Goal: Transaction & Acquisition: Obtain resource

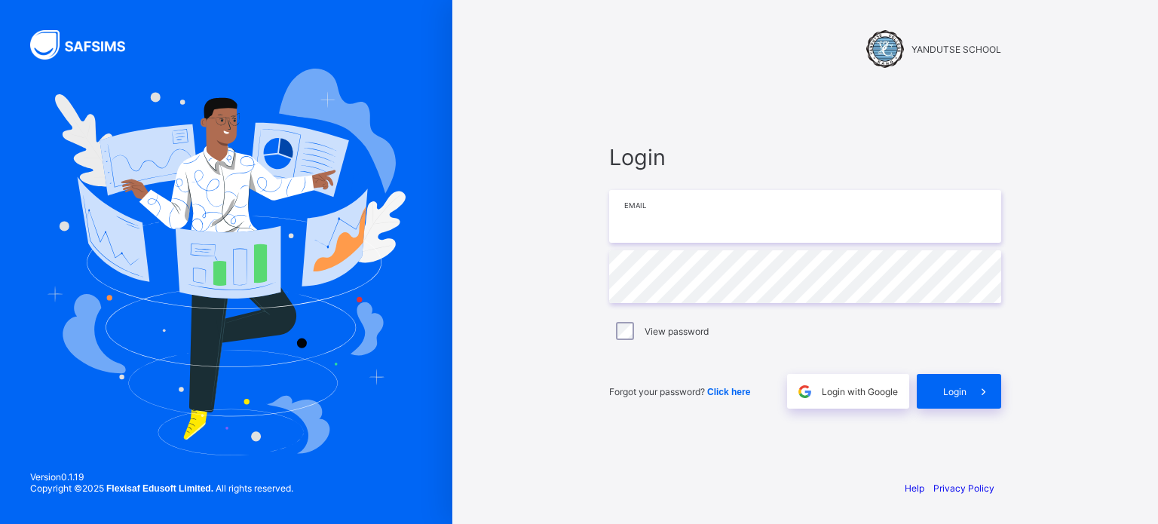
click at [726, 222] on input "email" at bounding box center [805, 216] width 392 height 53
type input "**********"
click at [979, 385] on icon at bounding box center [984, 392] width 16 height 14
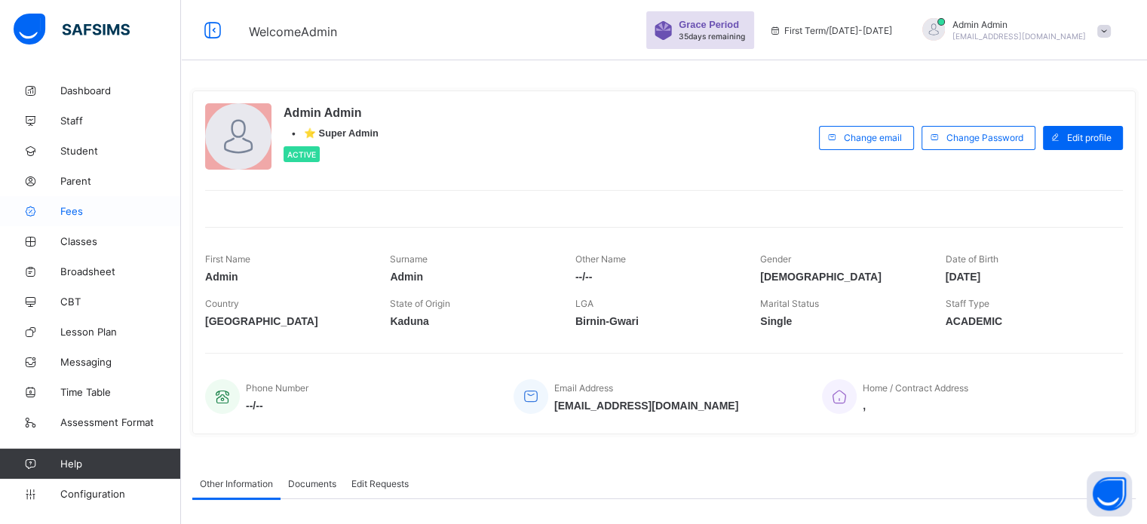
click at [63, 210] on span "Fees" at bounding box center [120, 211] width 121 height 12
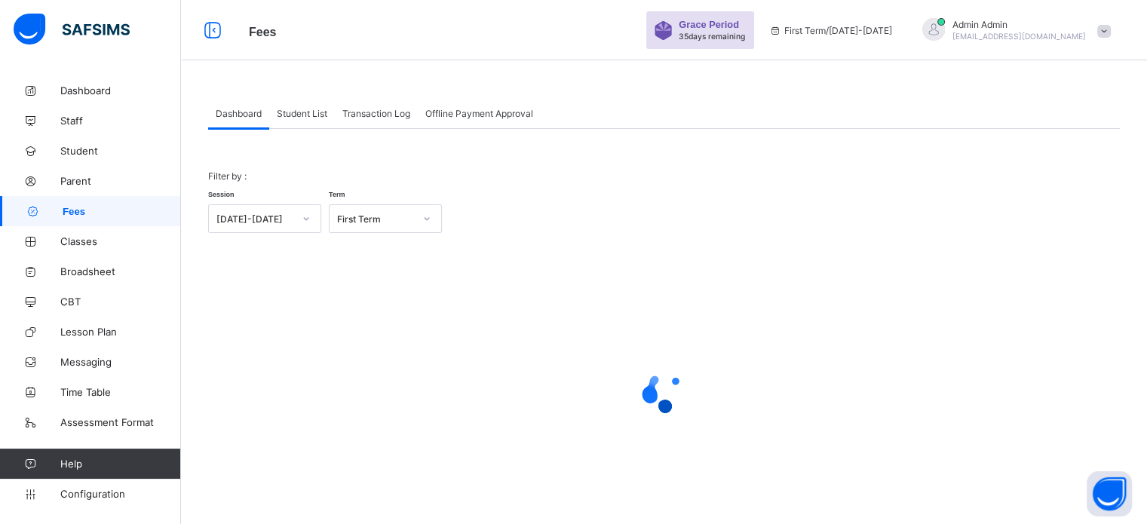
click at [305, 111] on span "Student List" at bounding box center [302, 113] width 51 height 11
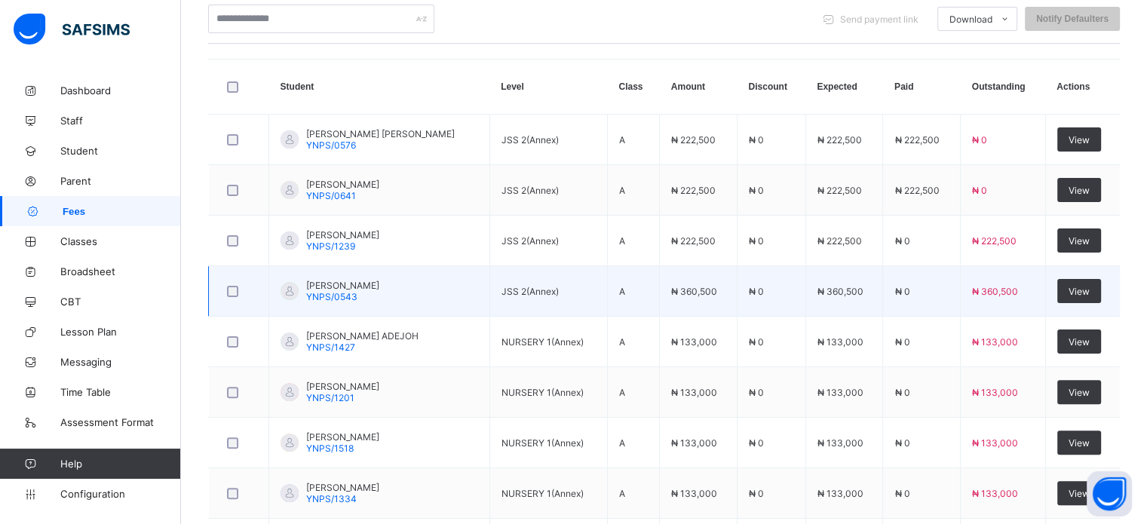
scroll to position [377, 0]
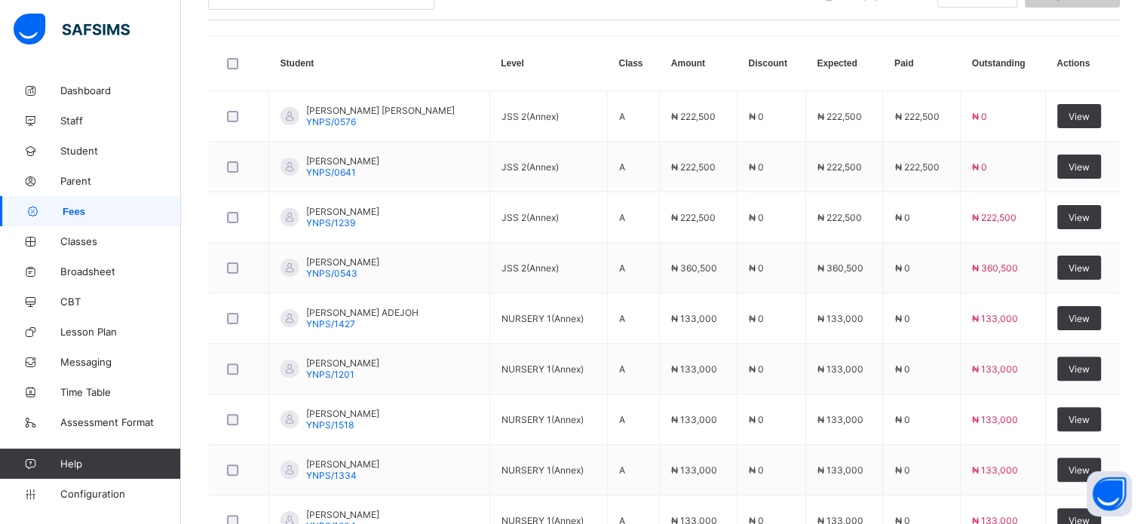
click at [1089, 270] on span "View" at bounding box center [1078, 267] width 21 height 11
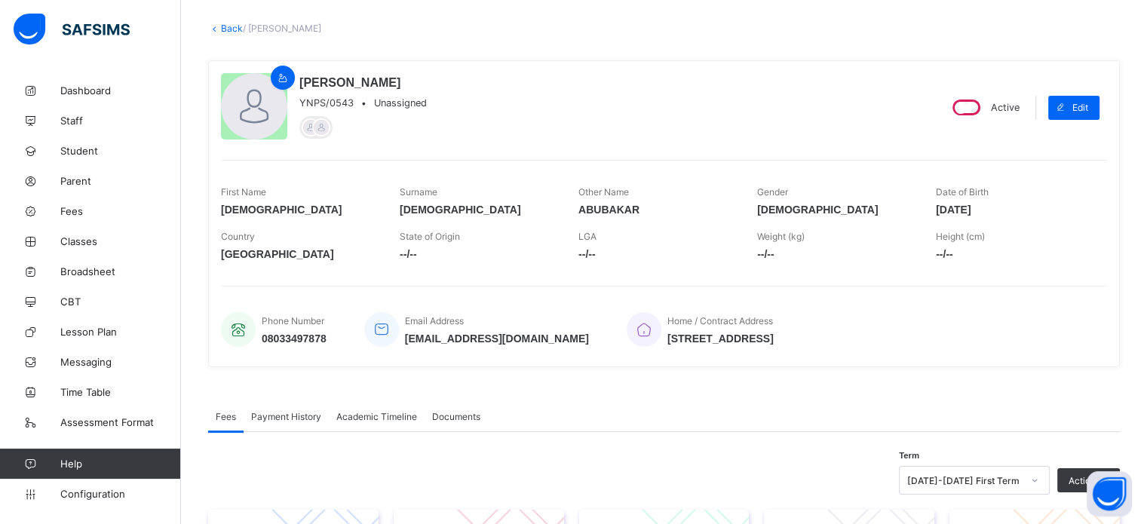
scroll to position [75, 0]
drag, startPoint x: 229, startPoint y: 26, endPoint x: 391, endPoint y: 133, distance: 194.3
click at [229, 26] on link "Back" at bounding box center [232, 28] width 22 height 11
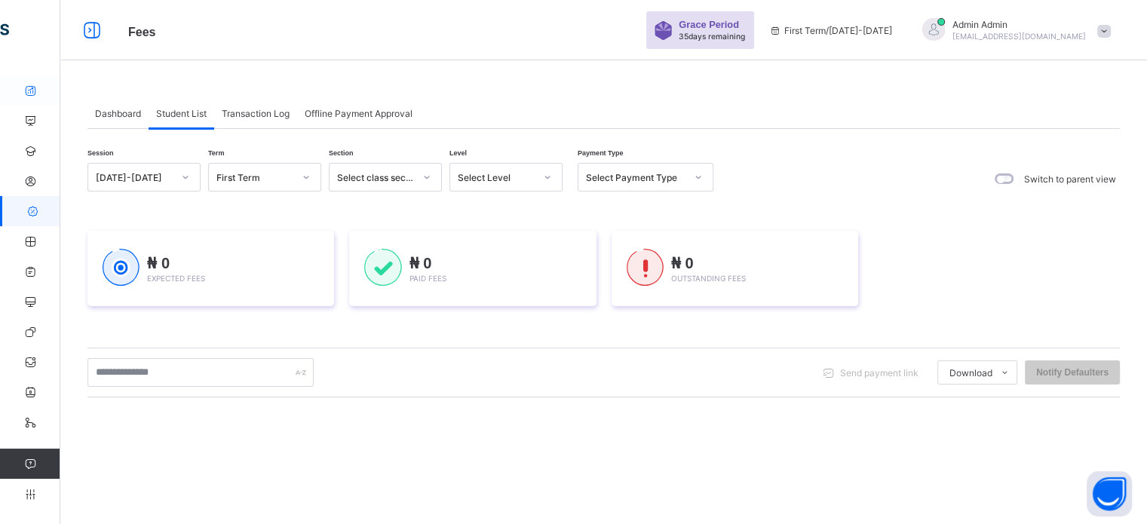
click at [31, 87] on icon at bounding box center [30, 90] width 60 height 11
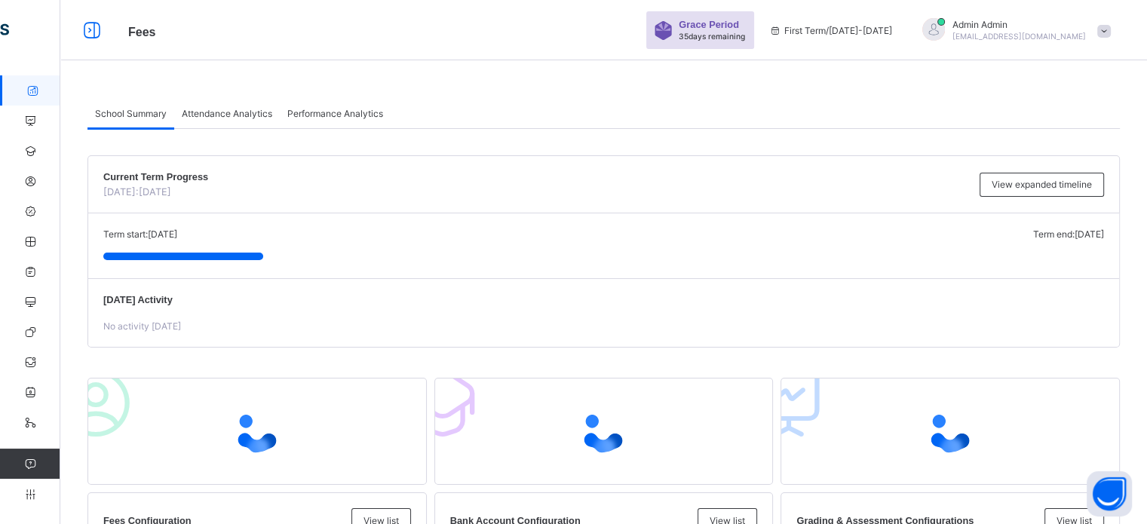
click at [17, 87] on icon at bounding box center [32, 90] width 60 height 11
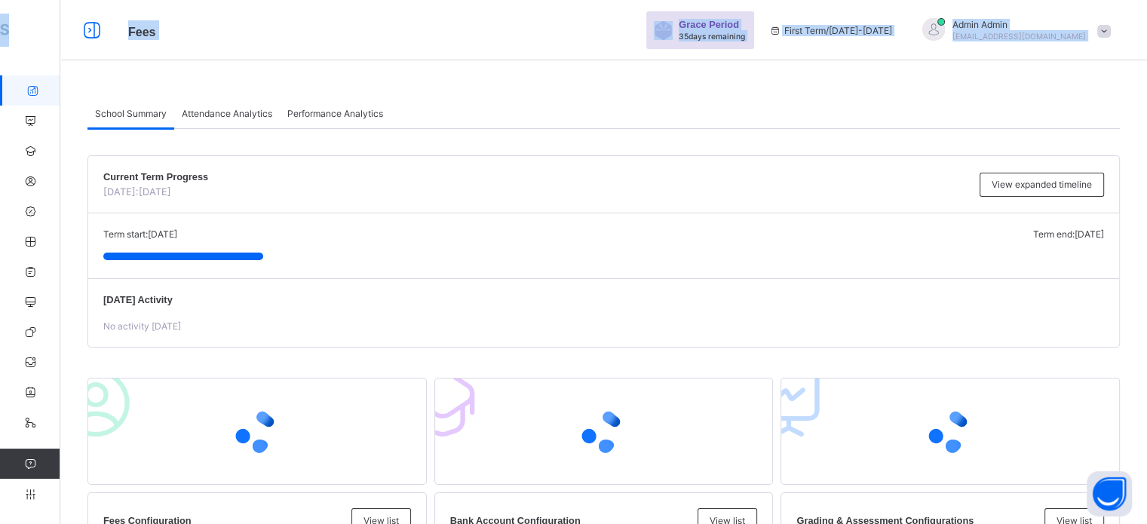
drag, startPoint x: 0, startPoint y: 48, endPoint x: 127, endPoint y: 44, distance: 126.7
click at [93, 28] on icon at bounding box center [92, 31] width 26 height 22
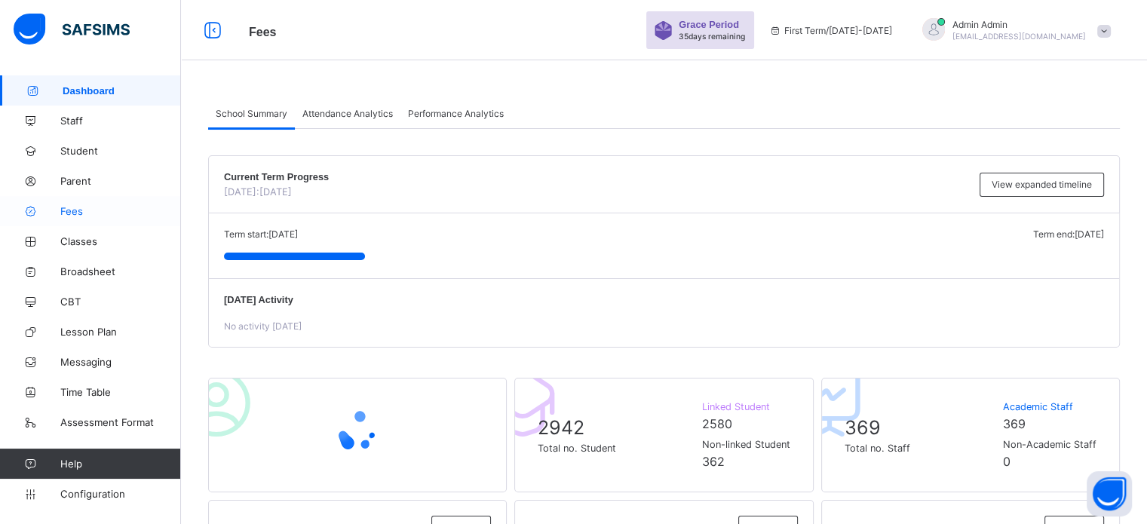
click at [70, 210] on span "Fees" at bounding box center [120, 211] width 121 height 12
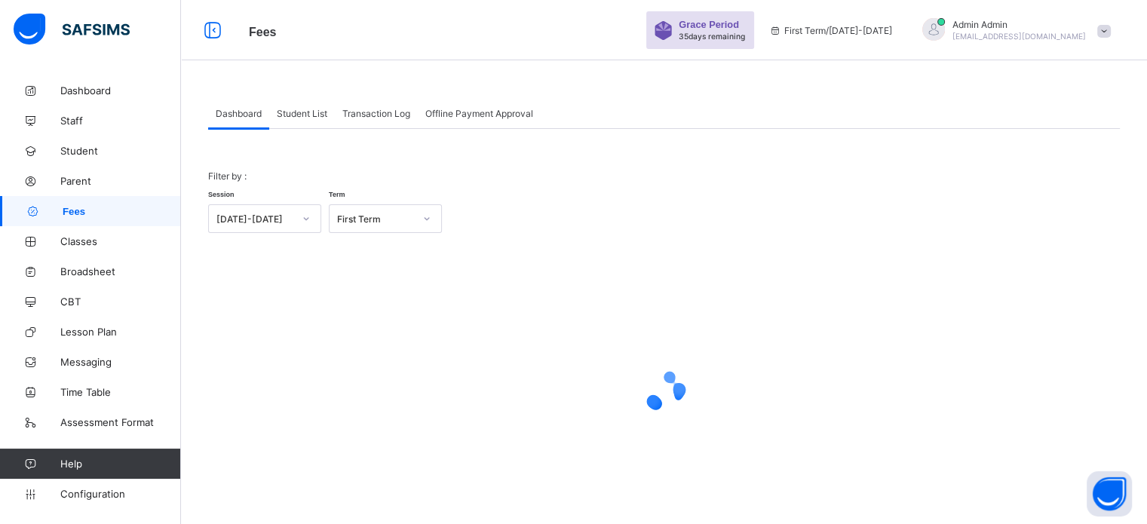
click at [306, 114] on span "Student List" at bounding box center [302, 113] width 51 height 11
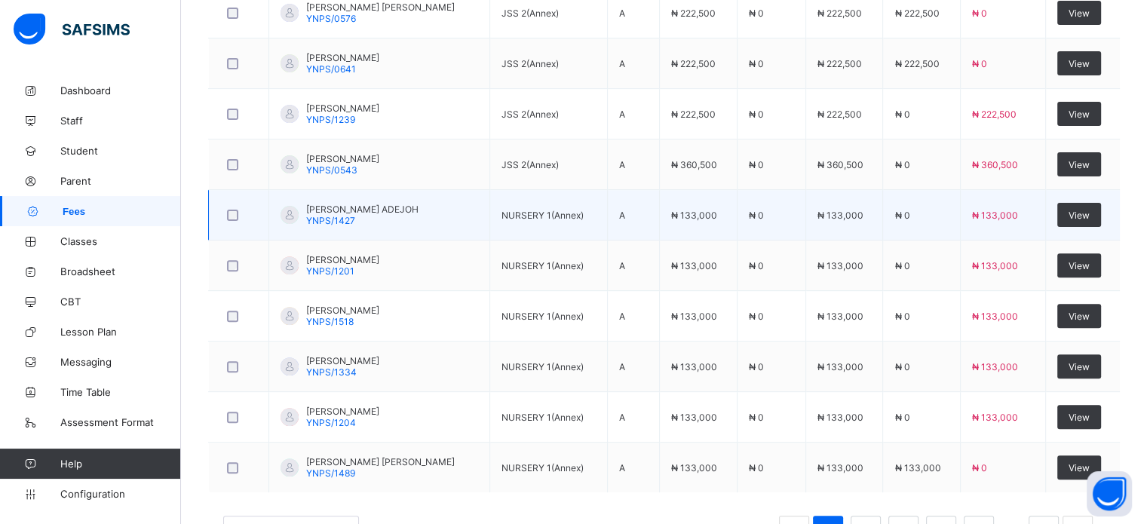
scroll to position [497, 0]
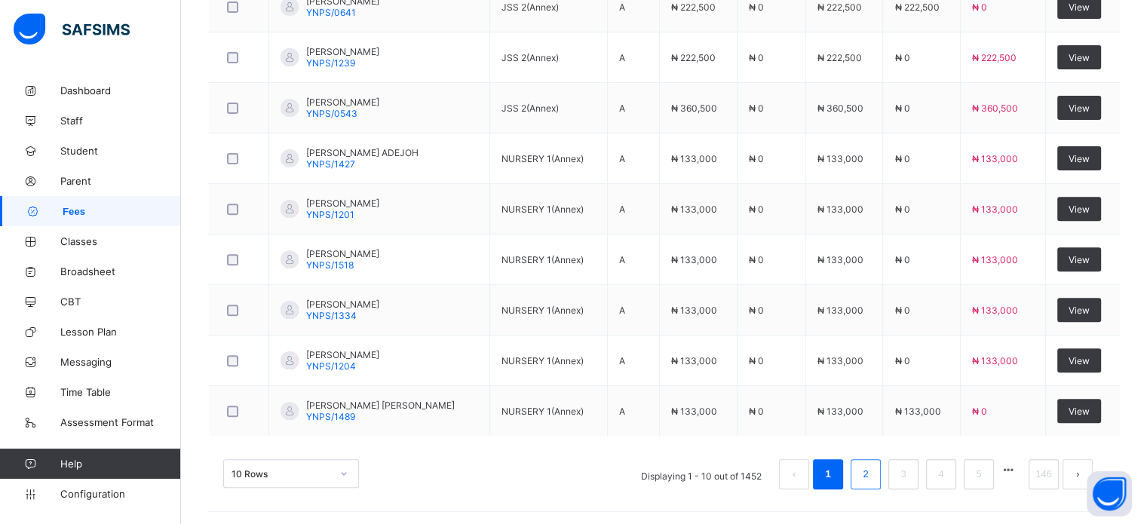
click at [872, 468] on link "2" at bounding box center [865, 474] width 14 height 20
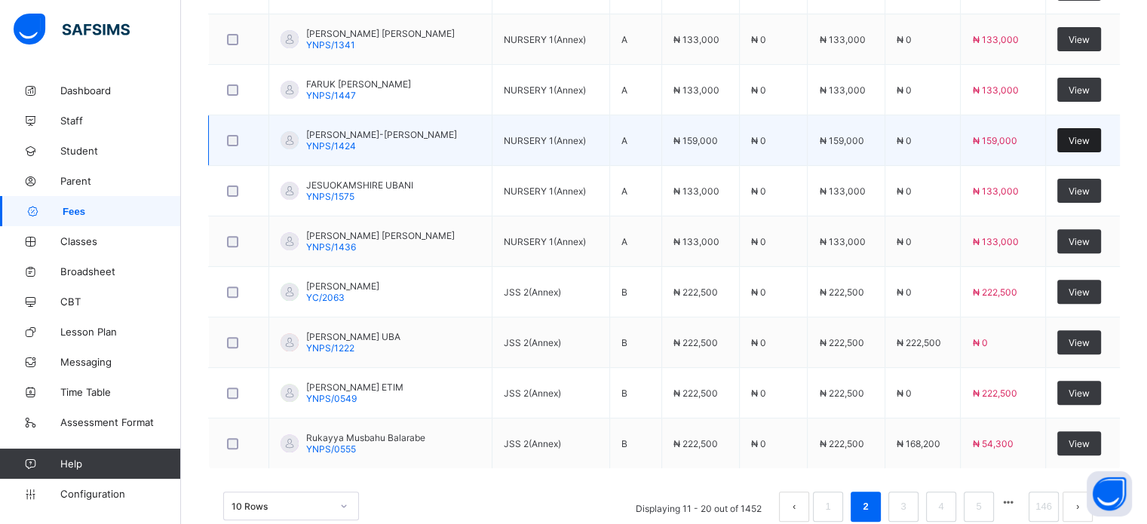
scroll to position [534, 0]
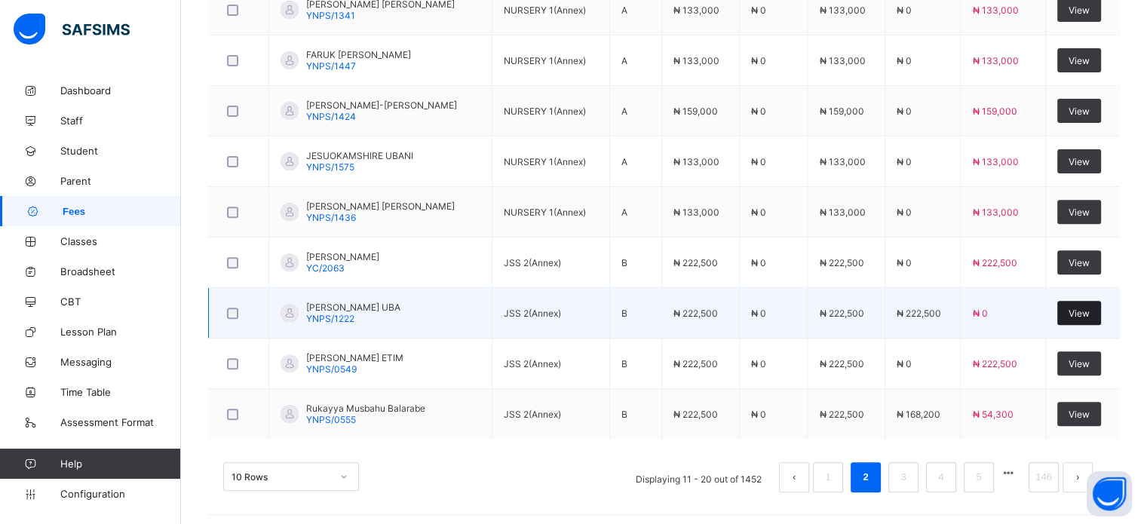
click at [1089, 308] on span "View" at bounding box center [1078, 313] width 21 height 11
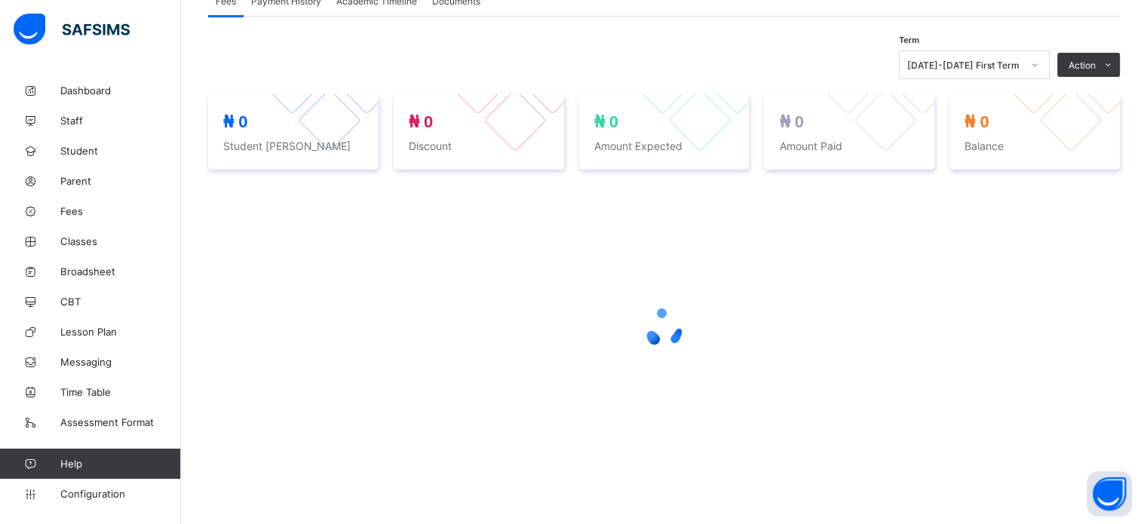
scroll to position [296, 0]
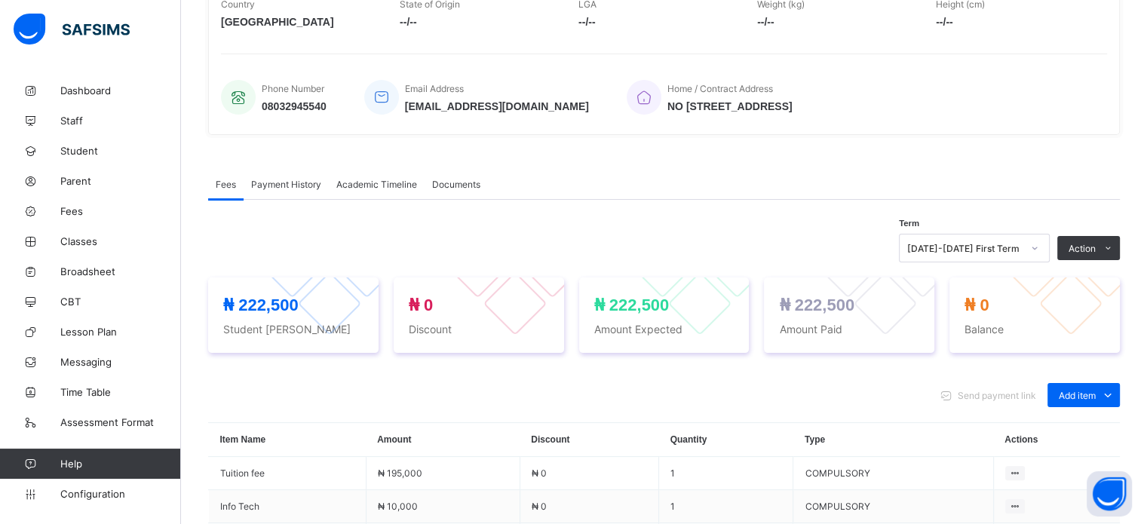
click at [308, 183] on span "Payment History" at bounding box center [286, 184] width 70 height 11
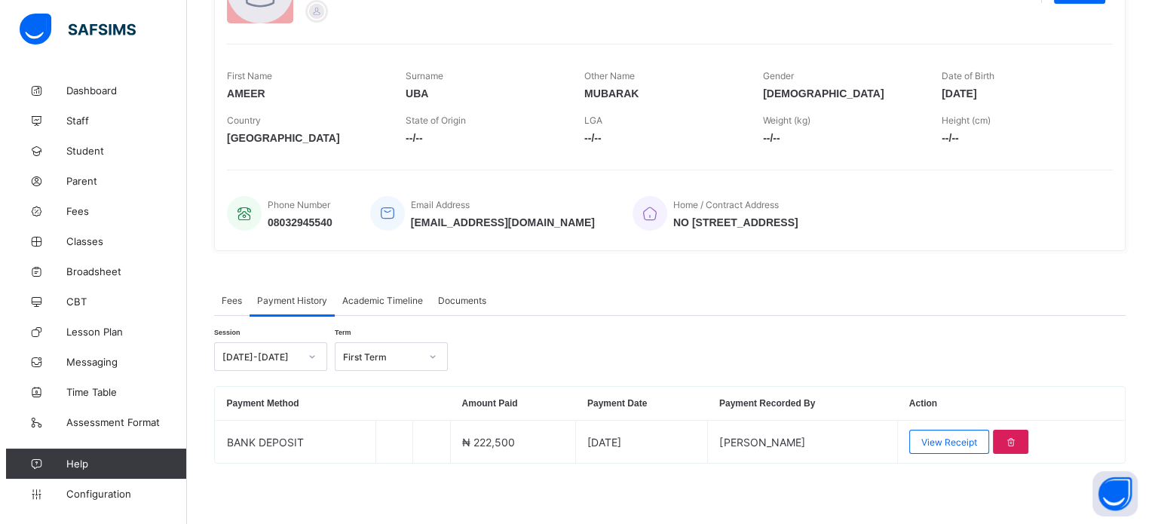
scroll to position [193, 0]
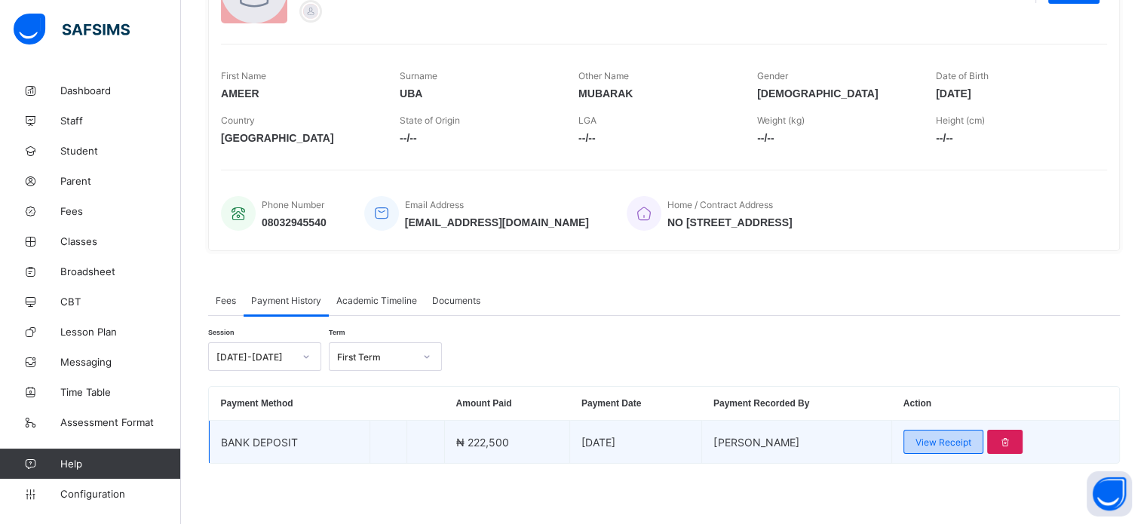
click at [950, 435] on div "View Receipt" at bounding box center [943, 442] width 80 height 24
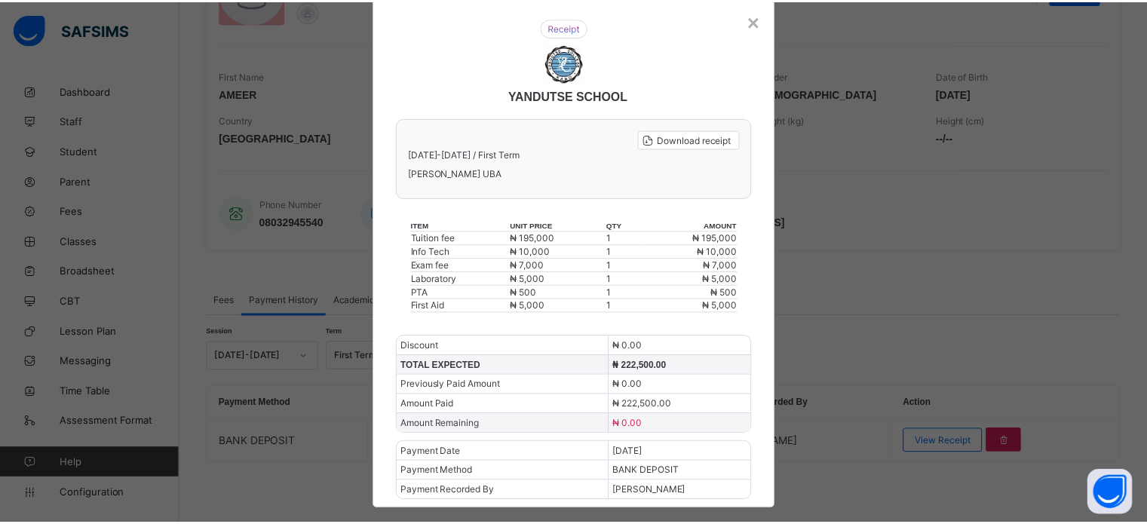
scroll to position [68, 0]
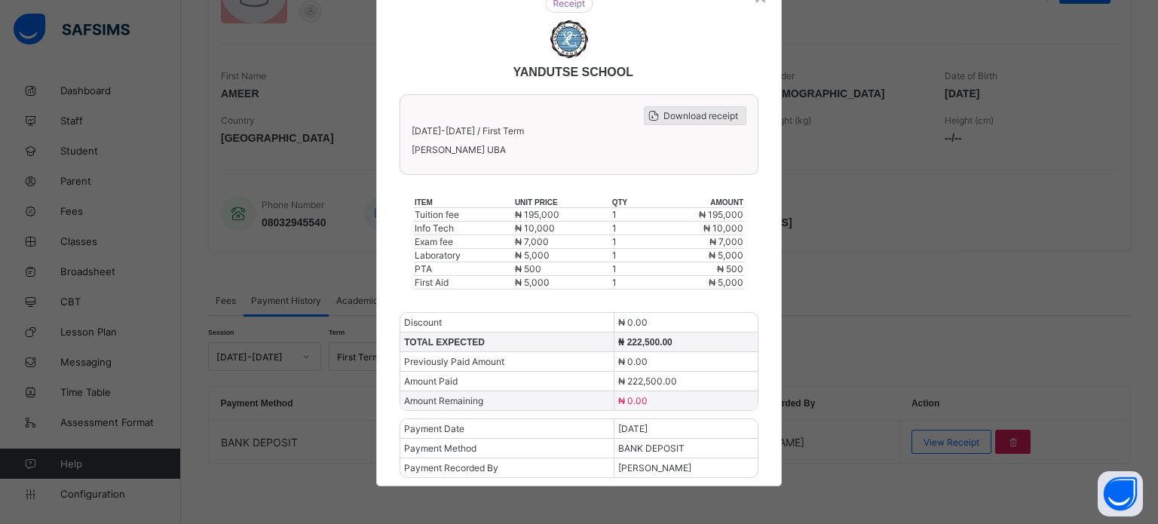
click at [701, 116] on span "Download receipt" at bounding box center [700, 115] width 75 height 11
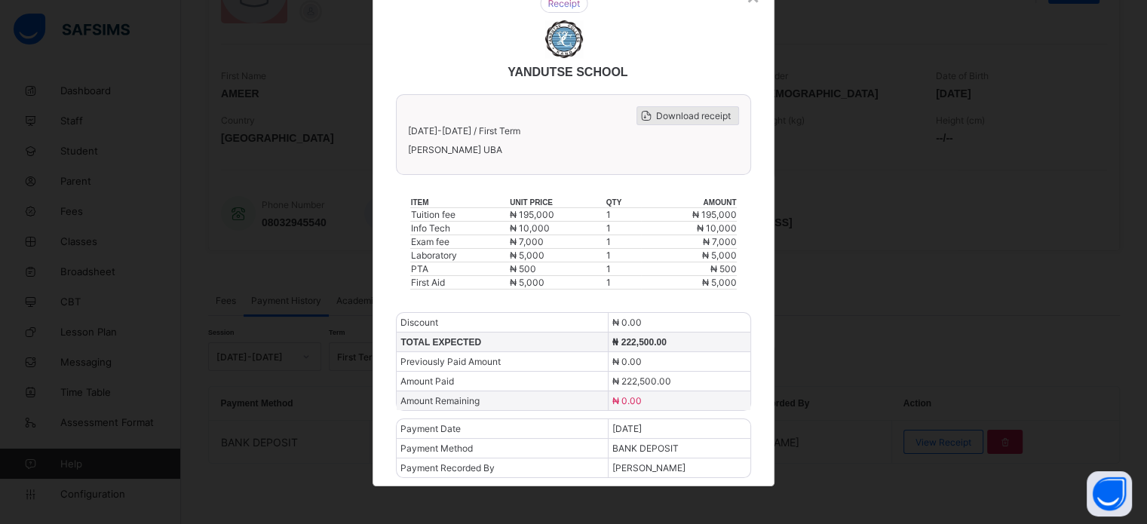
click at [698, 115] on span "Download receipt" at bounding box center [693, 115] width 75 height 11
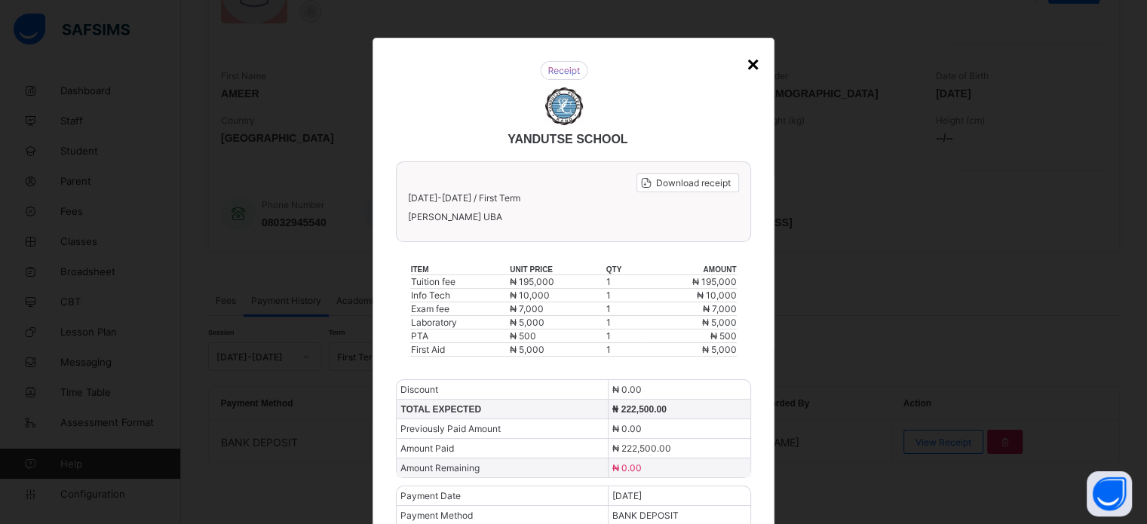
click at [749, 67] on div "×" at bounding box center [752, 65] width 12 height 24
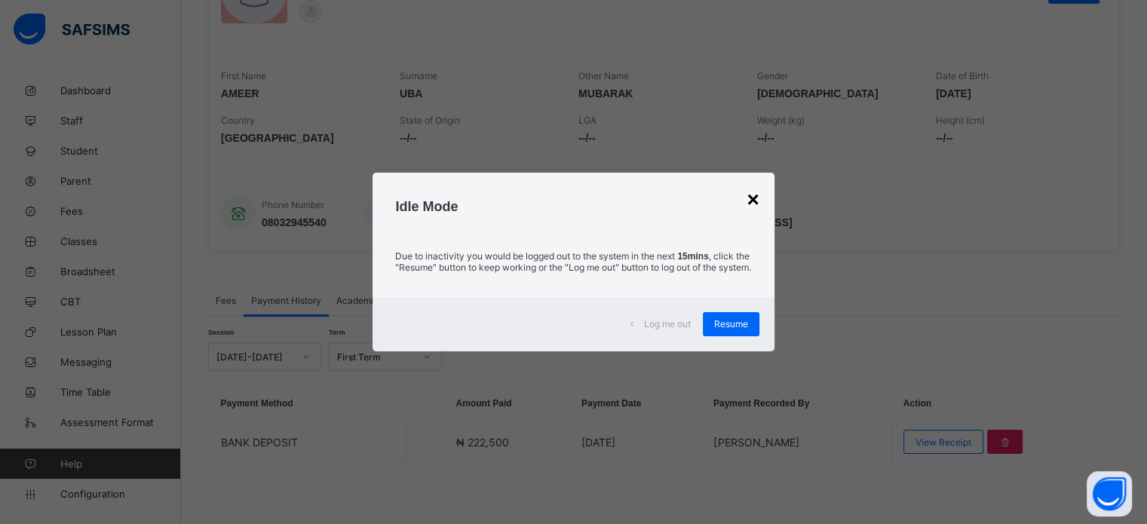
click at [754, 196] on div "×" at bounding box center [752, 200] width 12 height 24
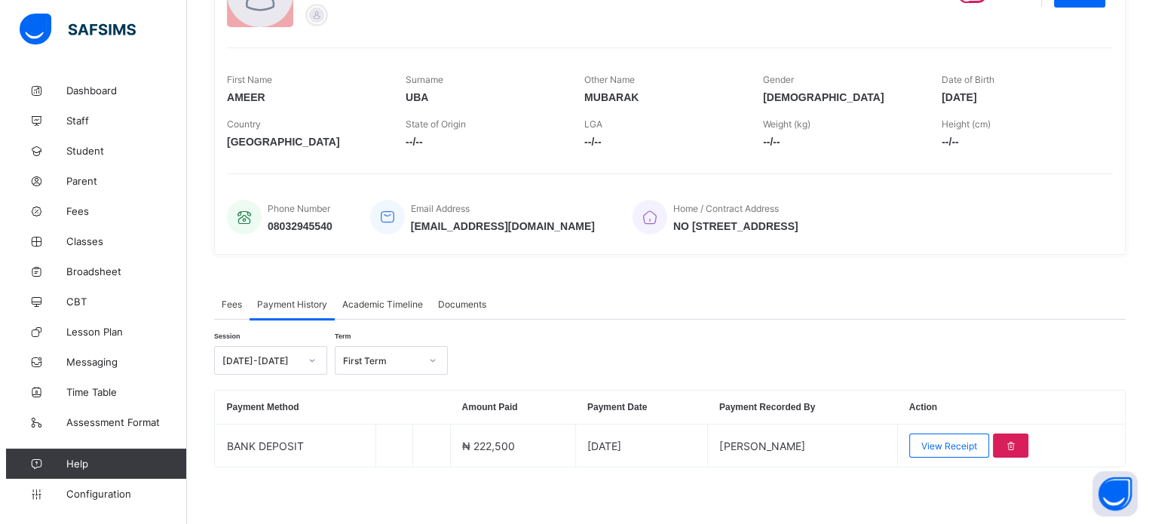
scroll to position [193, 0]
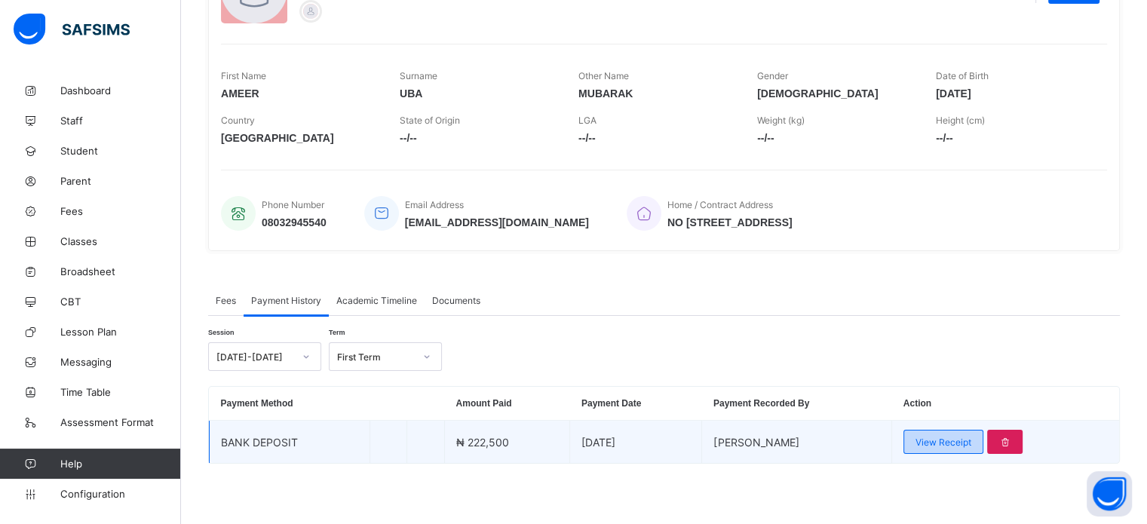
click at [948, 444] on span "View Receipt" at bounding box center [943, 442] width 56 height 11
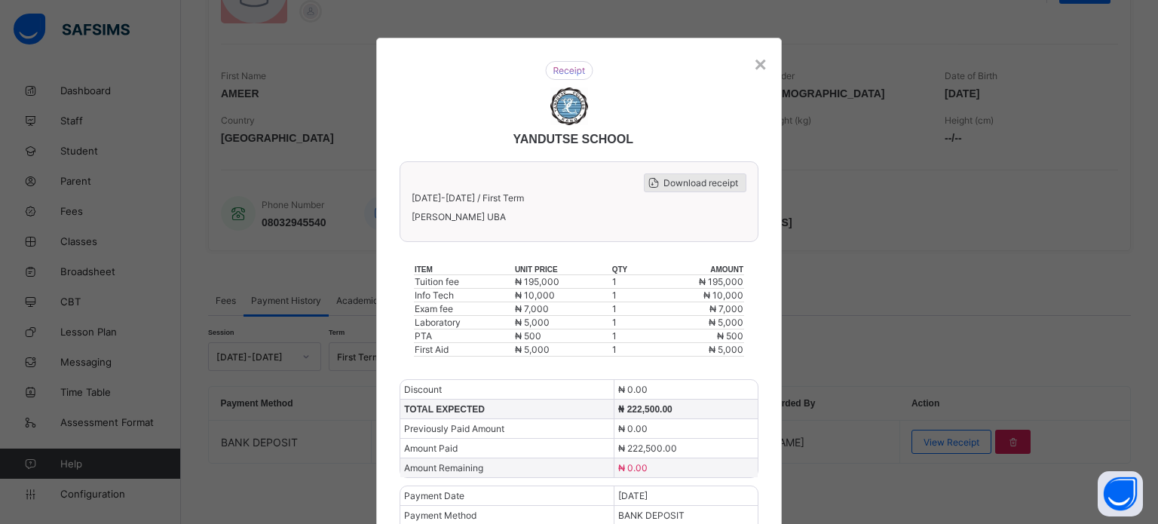
click at [700, 188] on span "Download receipt" at bounding box center [700, 182] width 75 height 11
click at [705, 194] on div "Download receipt 2025-2026 / First Term AMEER MUBARAK UBA" at bounding box center [579, 201] width 359 height 81
click at [705, 186] on span "Download receipt" at bounding box center [700, 182] width 75 height 11
click at [721, 180] on span "Download receipt" at bounding box center [700, 182] width 75 height 11
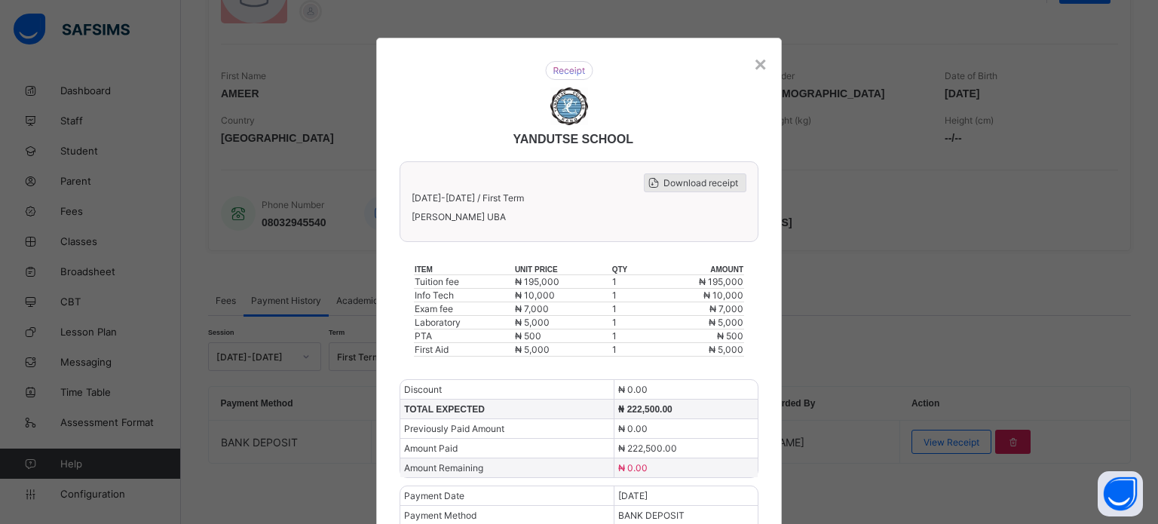
click at [691, 188] on span "Download receipt" at bounding box center [700, 182] width 75 height 11
click at [677, 185] on span "Download receipt" at bounding box center [700, 182] width 75 height 11
click at [764, 69] on div "YANDUTSE SCHOOL Download receipt 2025-2026 / First Term AMEER MUBARAK UBA item …" at bounding box center [579, 296] width 406 height 516
click at [755, 66] on div "×" at bounding box center [760, 65] width 12 height 24
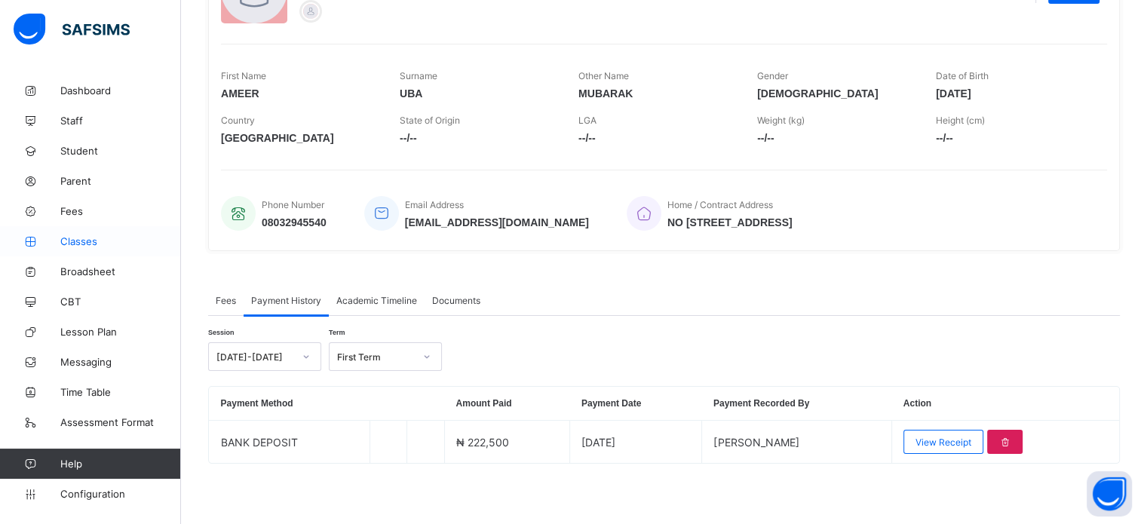
click at [96, 235] on span "Classes" at bounding box center [120, 241] width 121 height 12
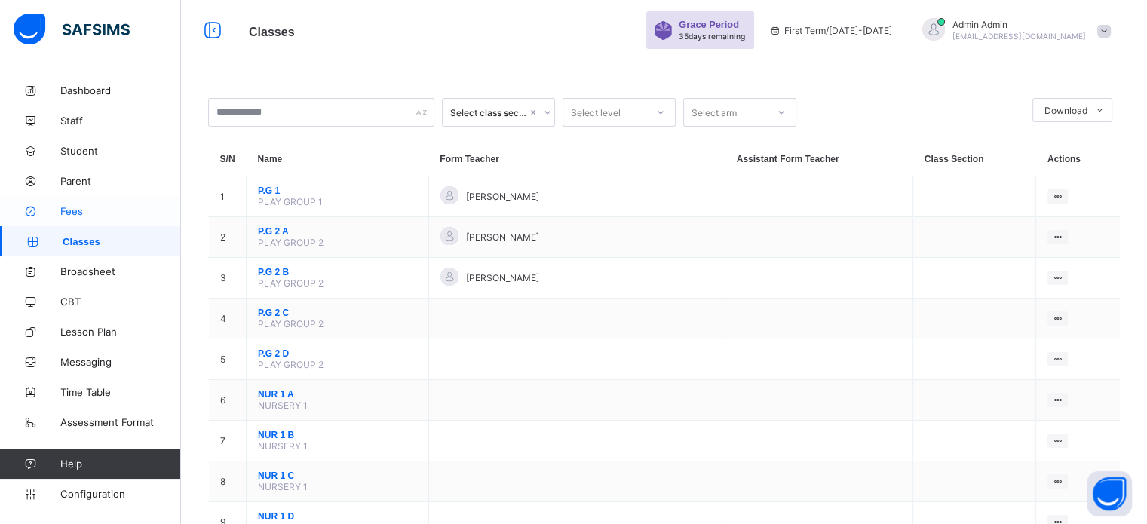
click at [74, 205] on span "Fees" at bounding box center [120, 211] width 121 height 12
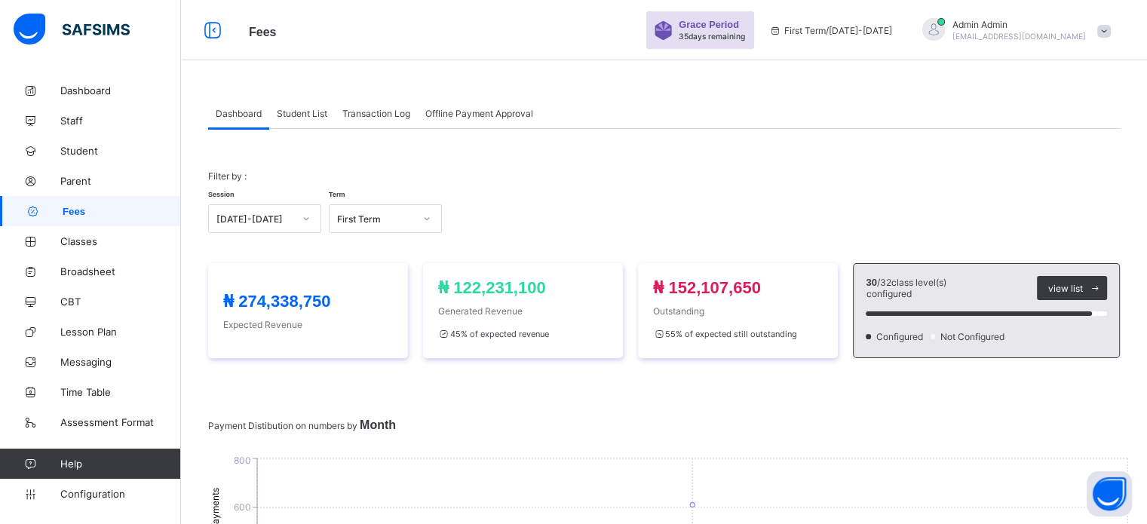
click at [307, 116] on span "Student List" at bounding box center [302, 113] width 51 height 11
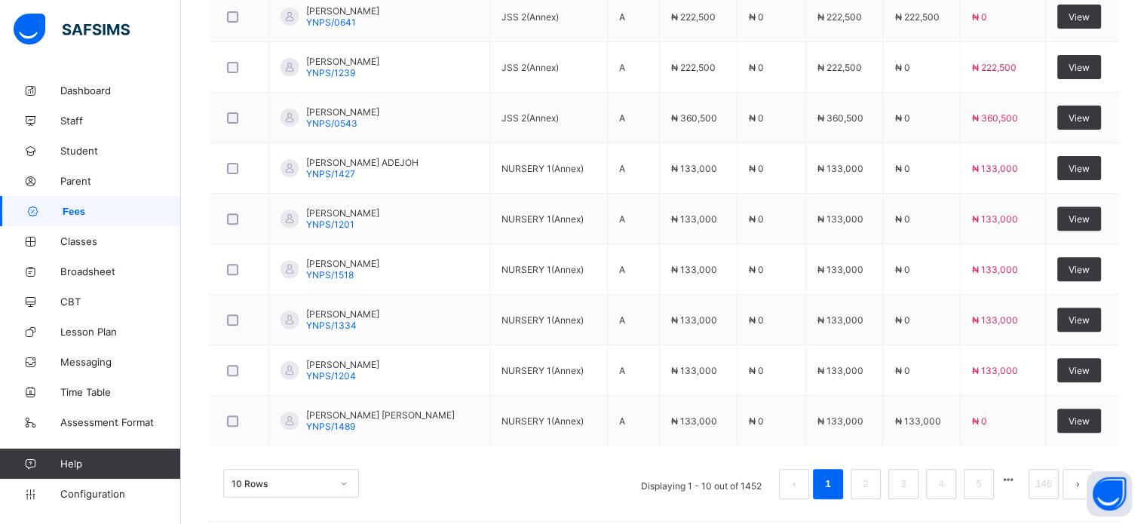
scroll to position [537, 0]
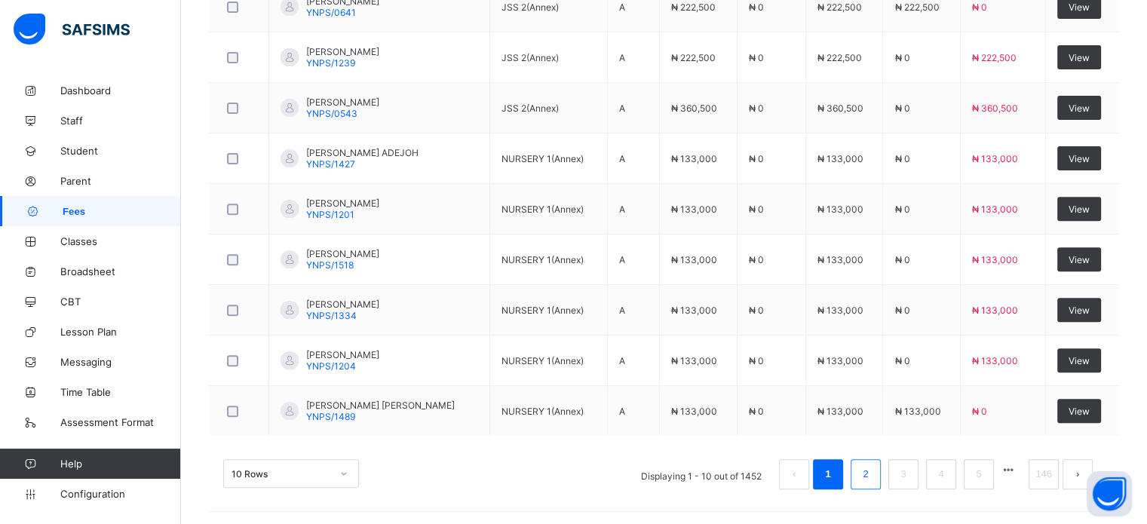
click at [871, 481] on li "2" at bounding box center [865, 474] width 30 height 30
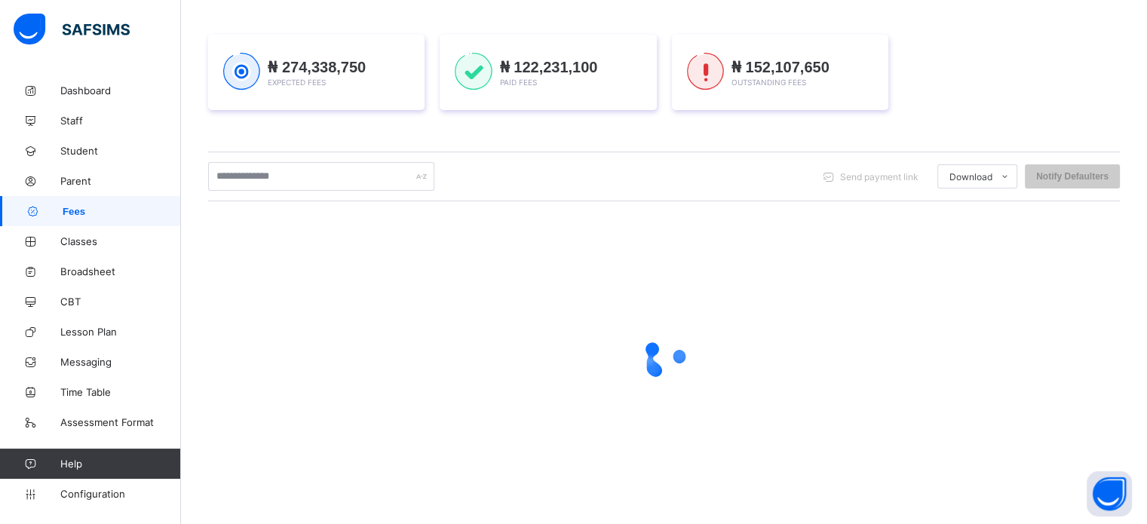
click at [871, 481] on div at bounding box center [664, 358] width 912 height 287
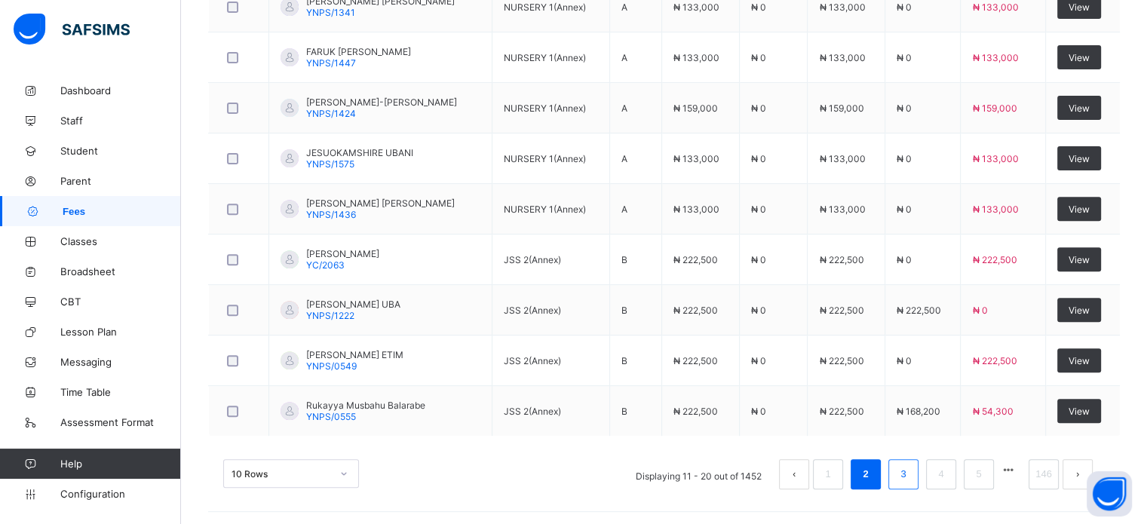
click at [908, 477] on link "3" at bounding box center [903, 474] width 14 height 20
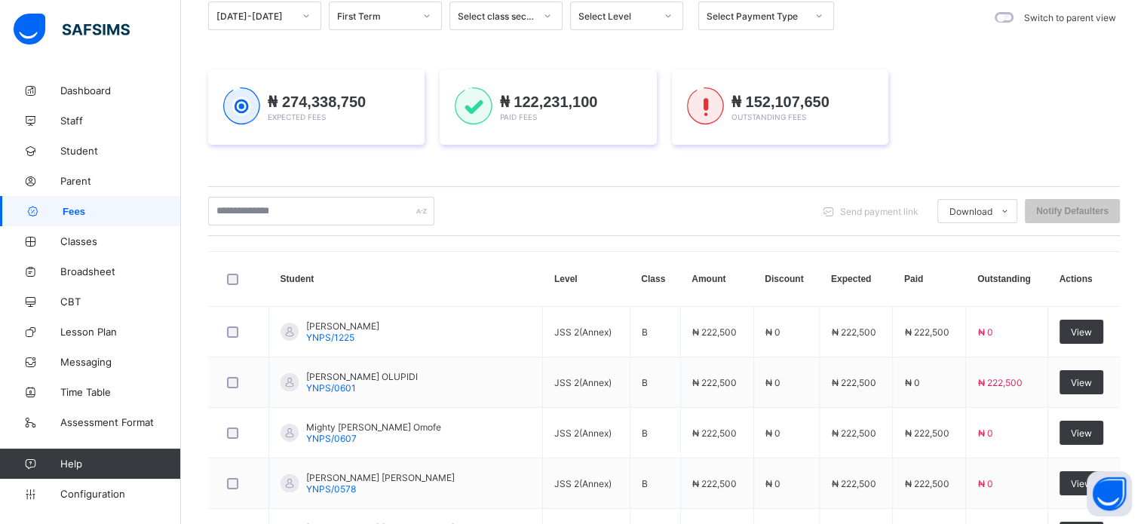
scroll to position [155, 0]
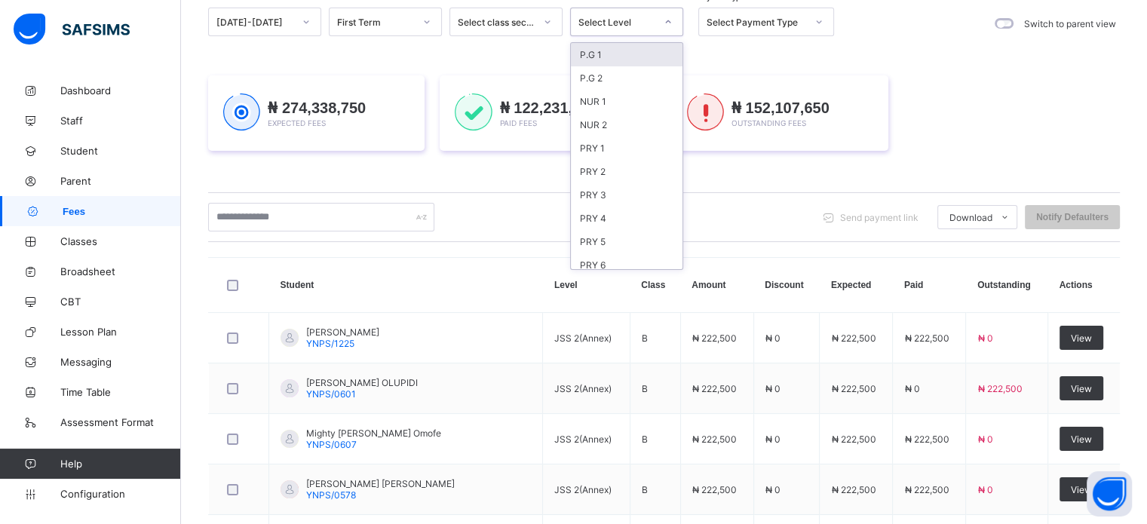
click at [647, 17] on div "Select Level" at bounding box center [616, 22] width 77 height 11
click at [606, 103] on div "NUR 1" at bounding box center [627, 101] width 112 height 23
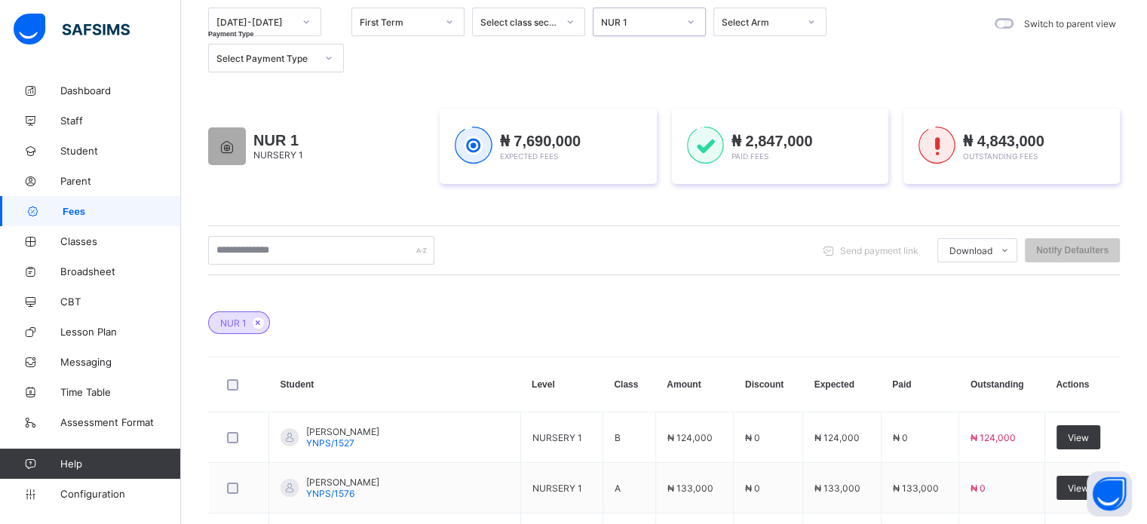
scroll to position [350, 0]
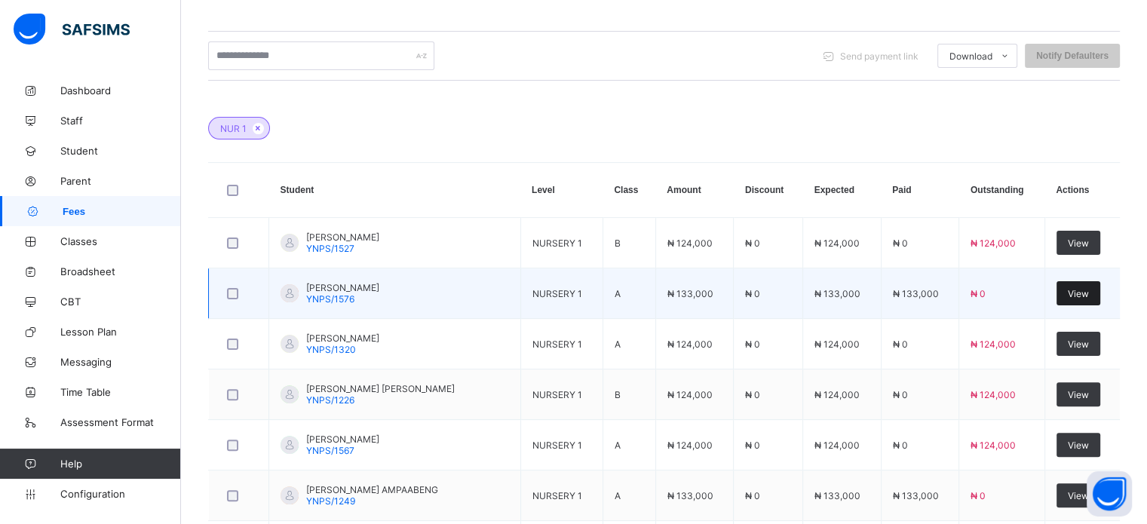
click at [1086, 290] on span "View" at bounding box center [1078, 293] width 21 height 11
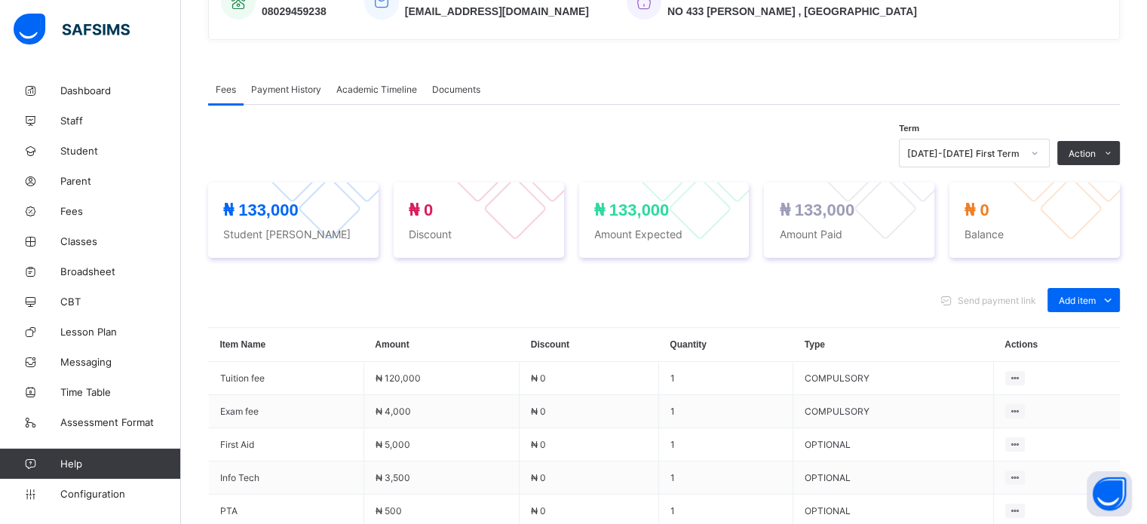
scroll to position [409, 0]
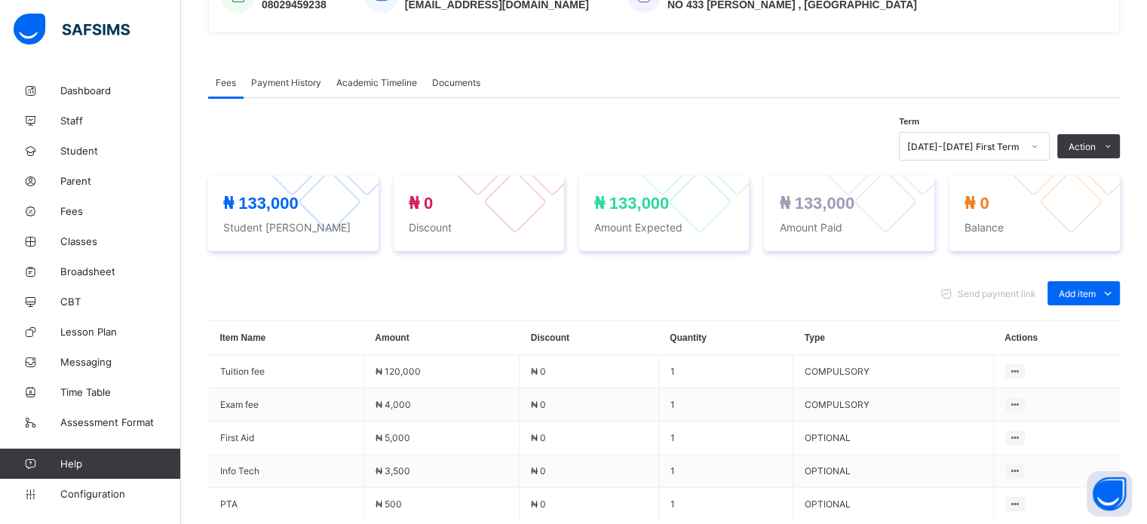
click at [298, 84] on span "Payment History" at bounding box center [286, 82] width 70 height 11
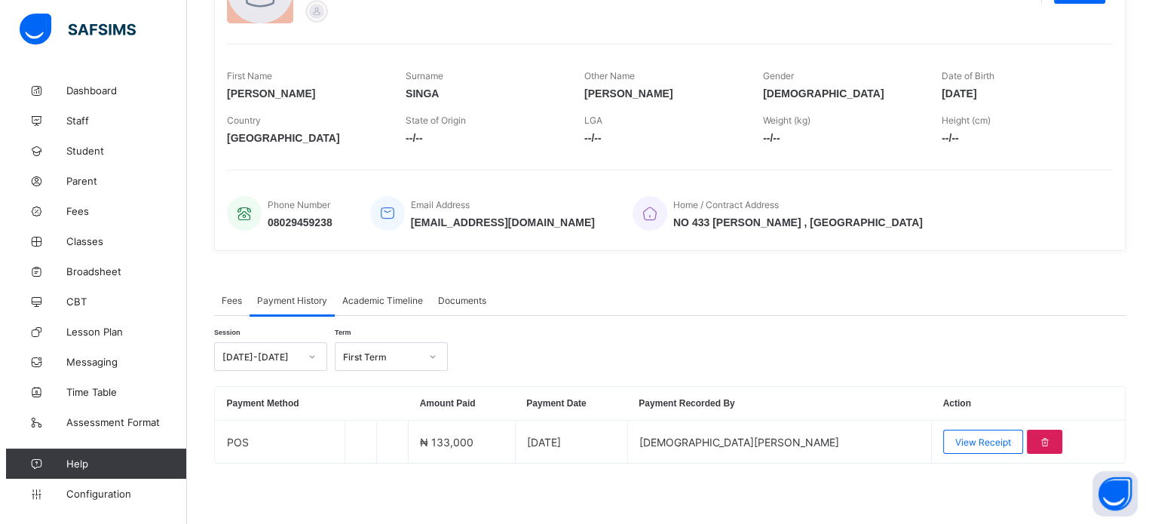
scroll to position [193, 0]
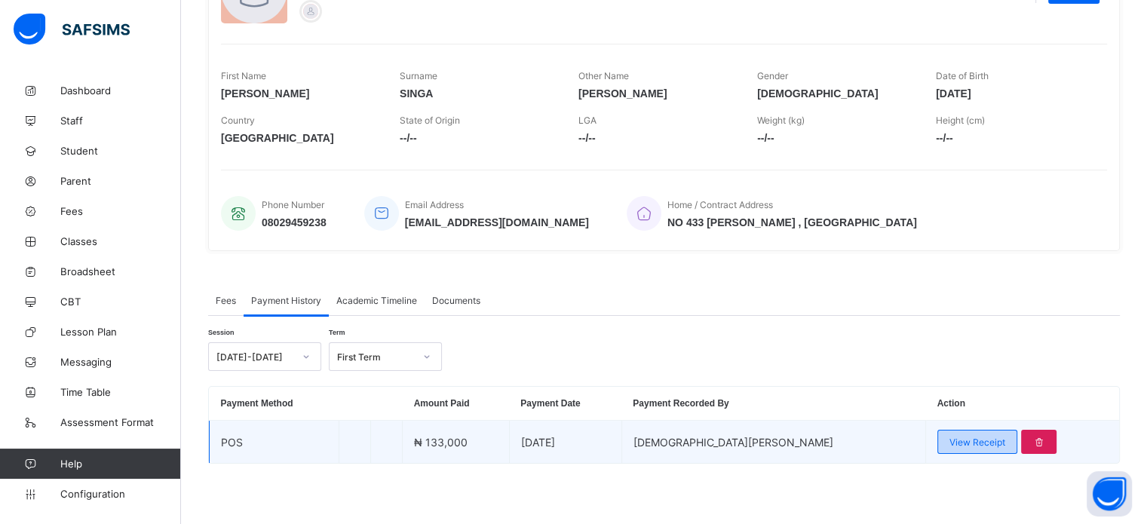
click at [957, 442] on span "View Receipt" at bounding box center [977, 442] width 56 height 11
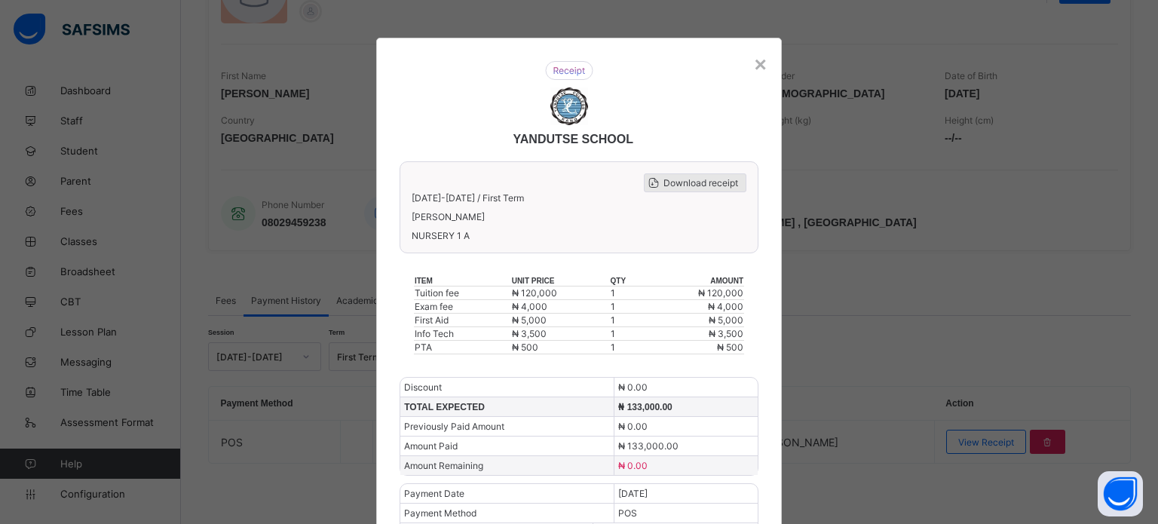
click at [714, 179] on span "Download receipt" at bounding box center [700, 182] width 75 height 11
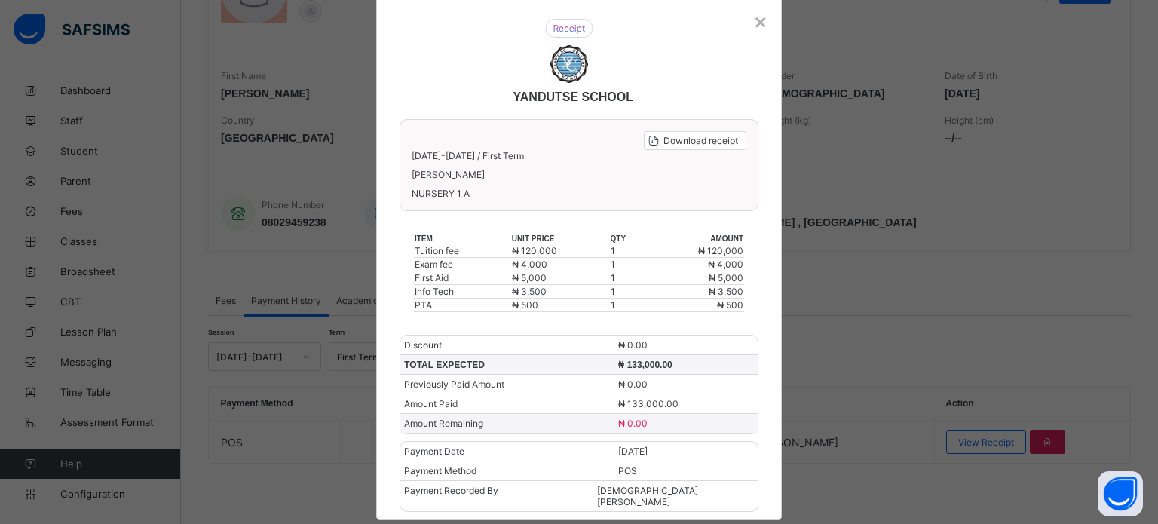
scroll to position [66, 0]
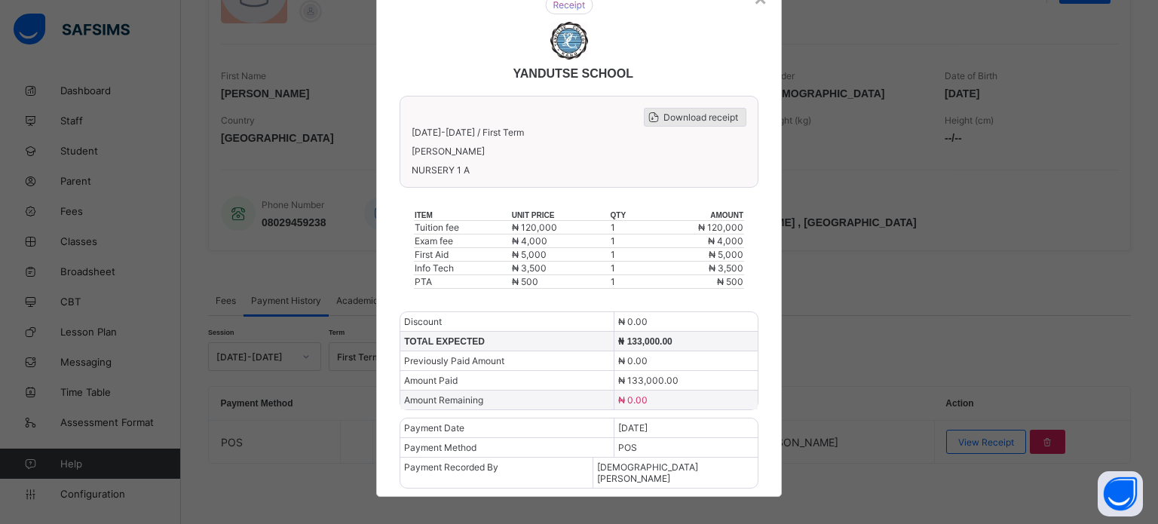
click at [694, 120] on span "Download receipt" at bounding box center [700, 117] width 75 height 11
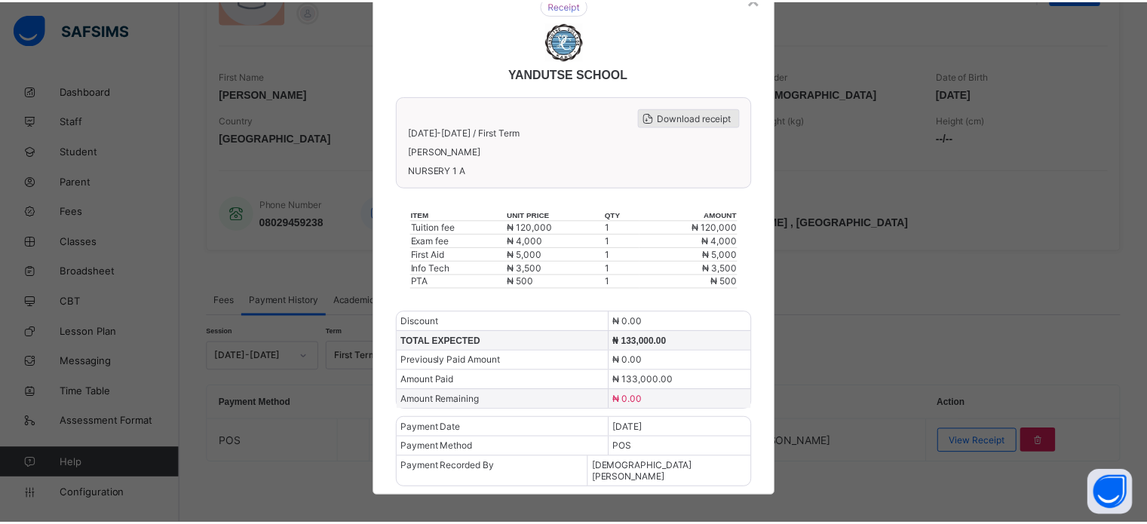
scroll to position [0, 0]
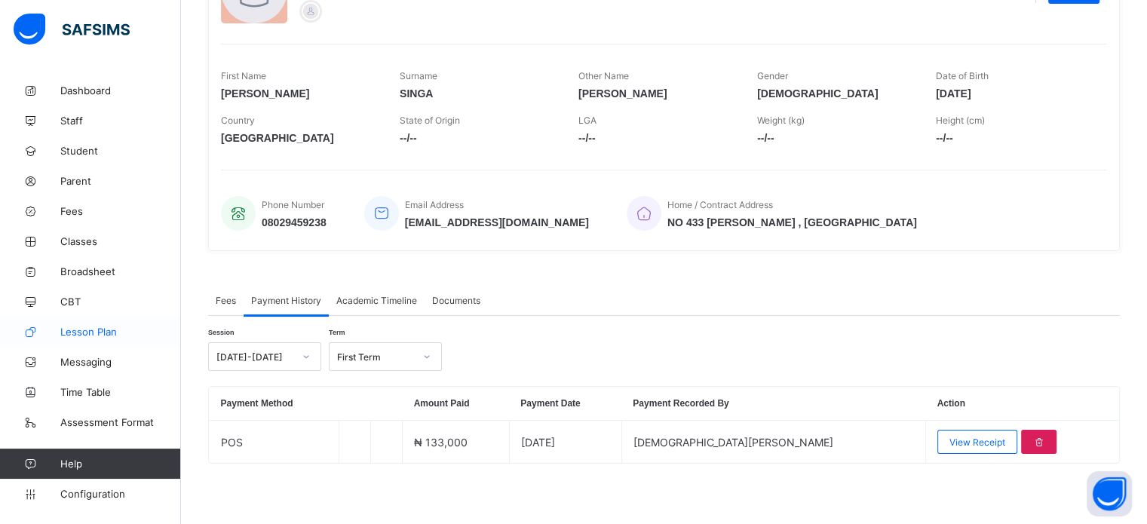
click at [97, 332] on span "Lesson Plan" at bounding box center [120, 332] width 121 height 12
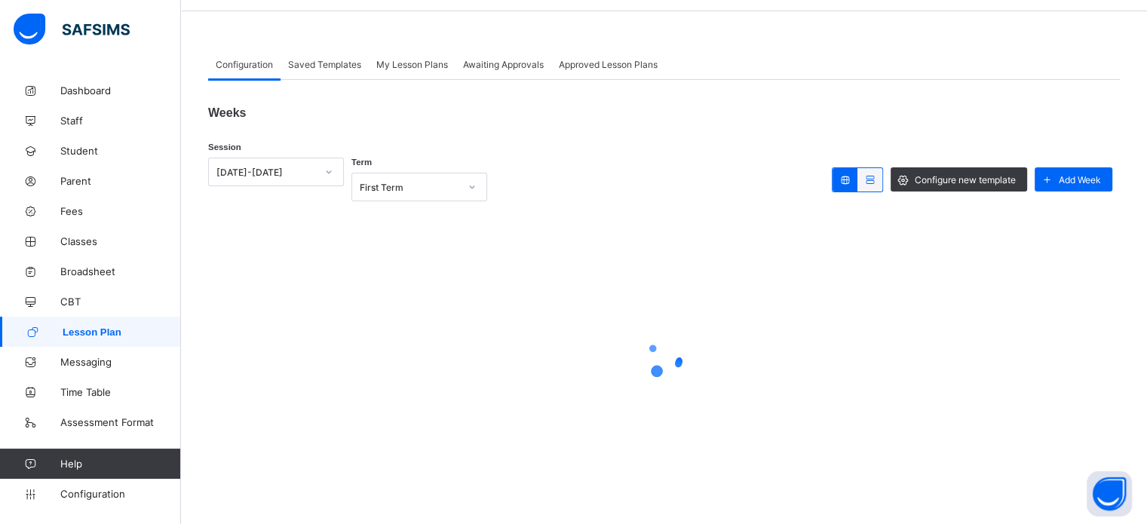
scroll to position [155, 0]
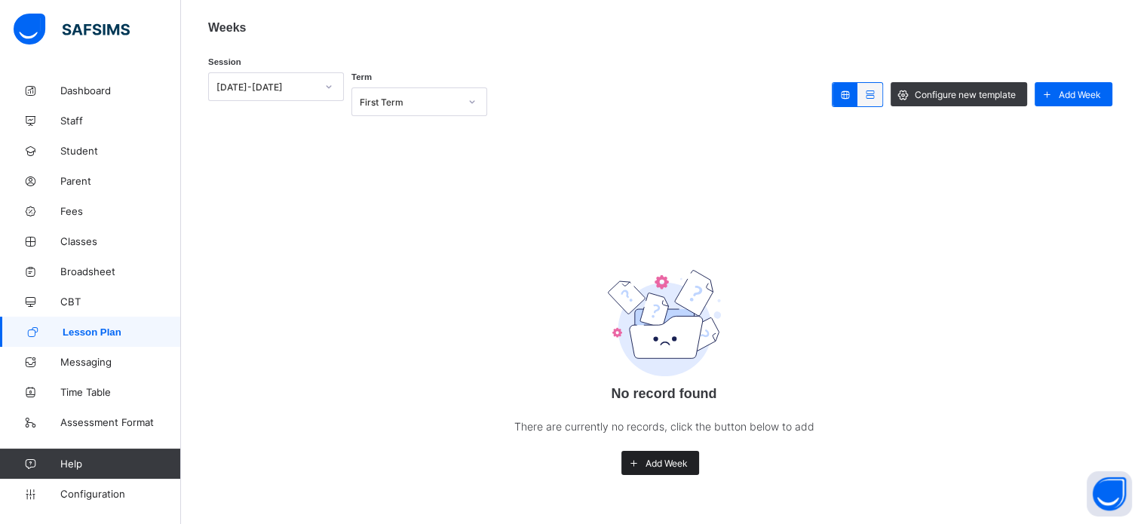
click at [679, 464] on span "Add Week" at bounding box center [666, 463] width 42 height 11
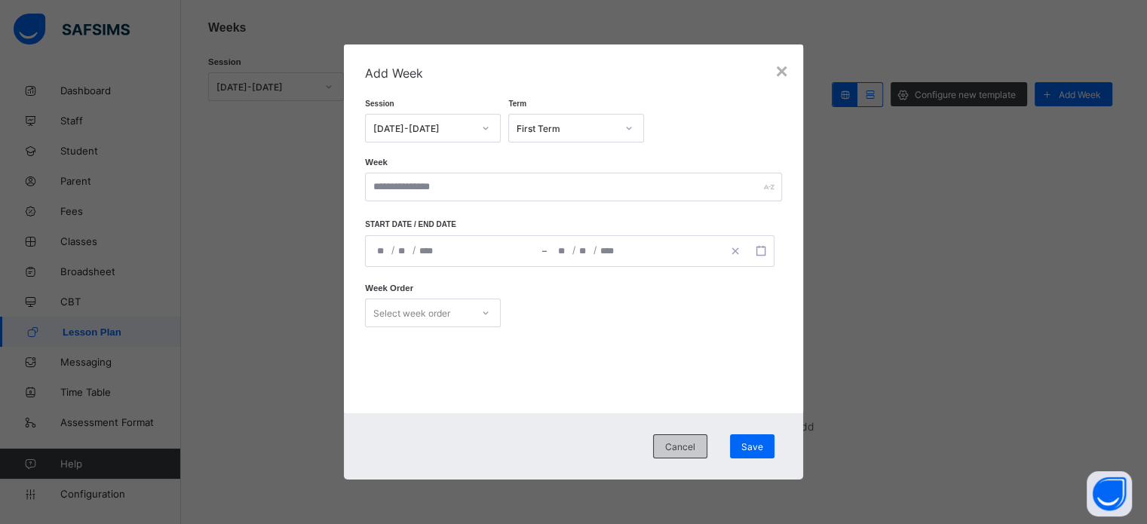
click at [691, 452] on span "Cancel" at bounding box center [680, 446] width 30 height 11
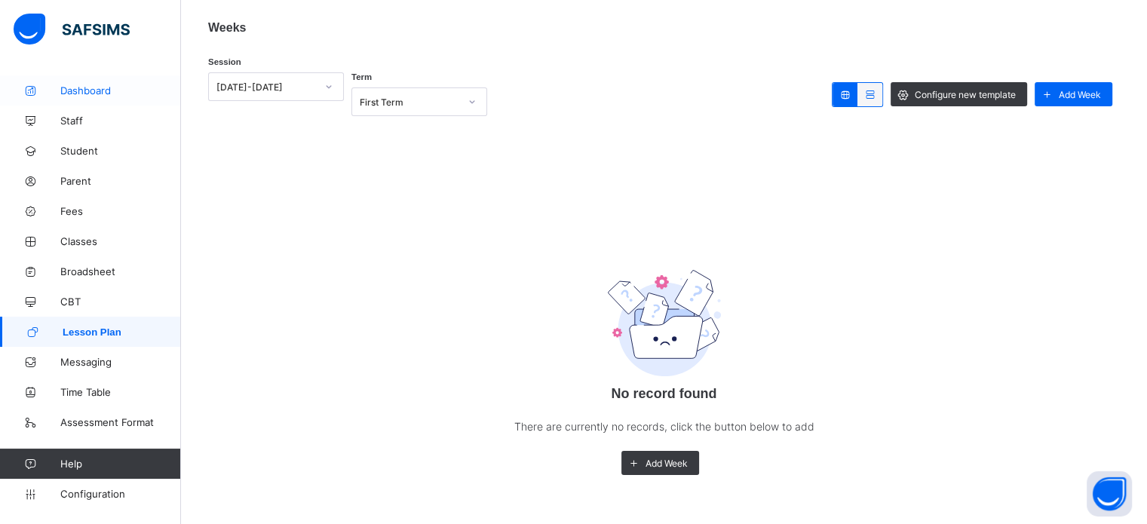
click at [85, 88] on span "Dashboard" at bounding box center [120, 90] width 121 height 12
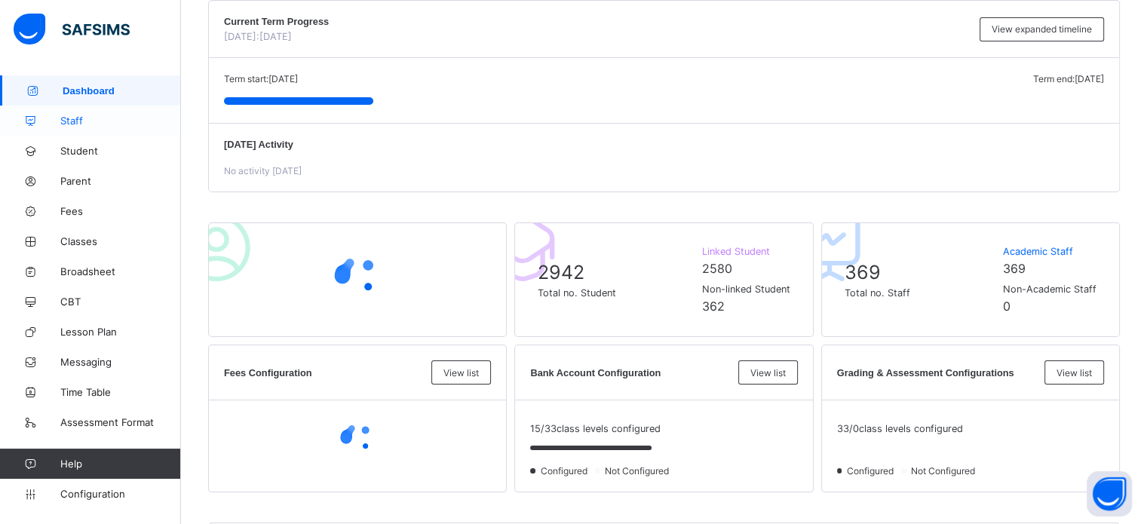
click at [90, 132] on link "Staff" at bounding box center [90, 121] width 181 height 30
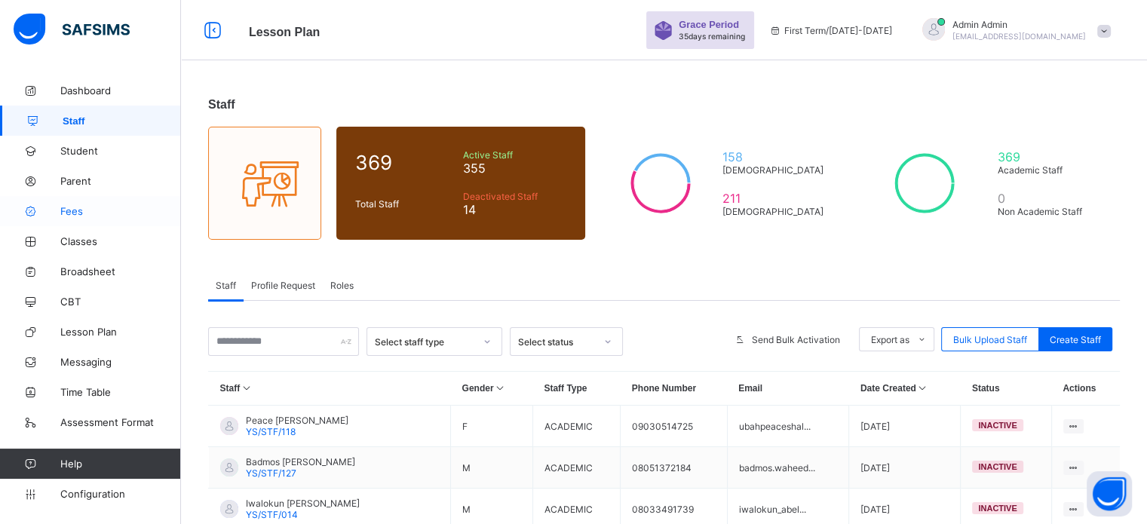
click at [81, 219] on link "Fees" at bounding box center [90, 211] width 181 height 30
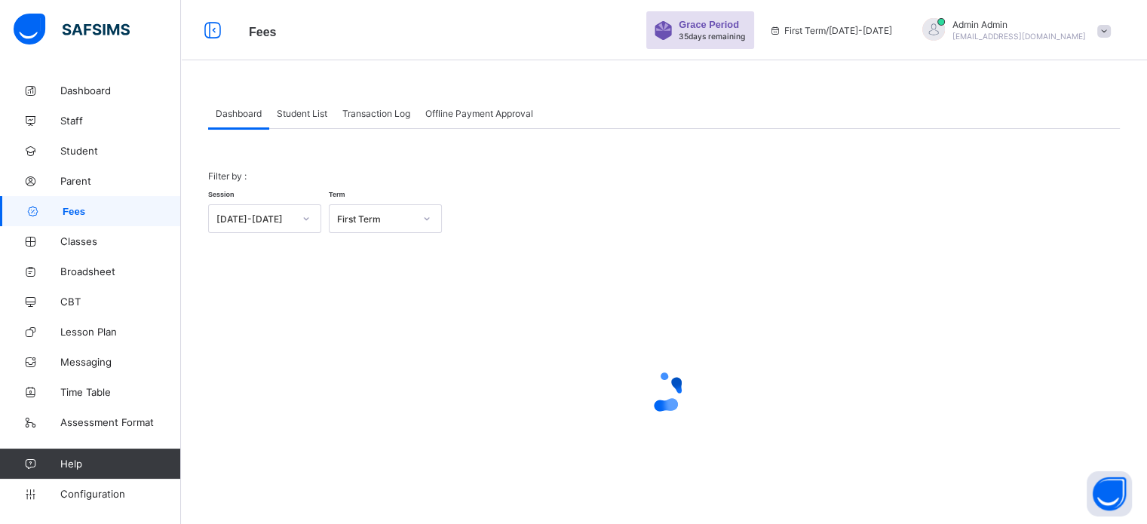
click at [299, 115] on span "Student List" at bounding box center [302, 113] width 51 height 11
click at [313, 118] on span "Student List" at bounding box center [302, 113] width 51 height 11
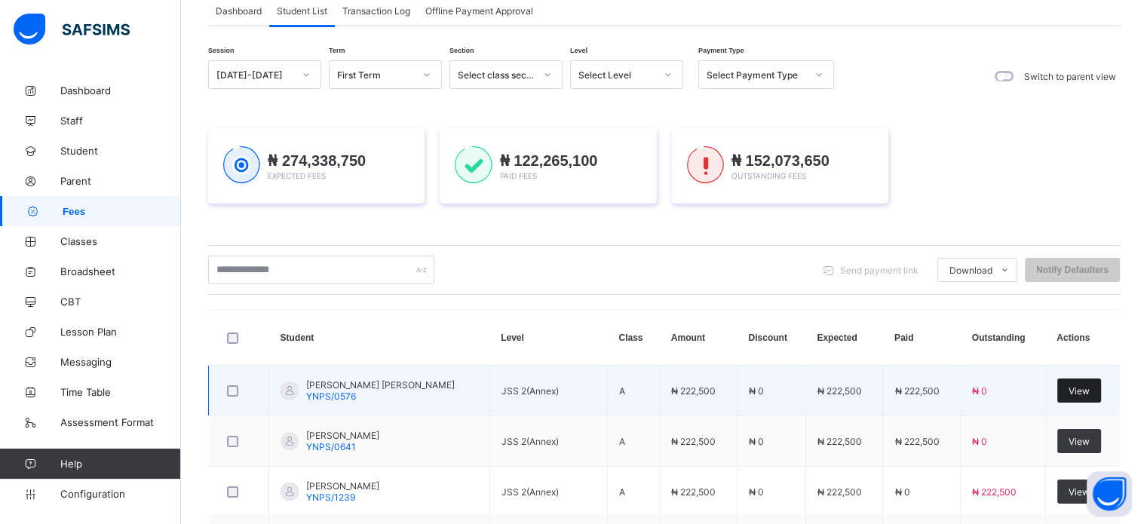
scroll to position [210, 0]
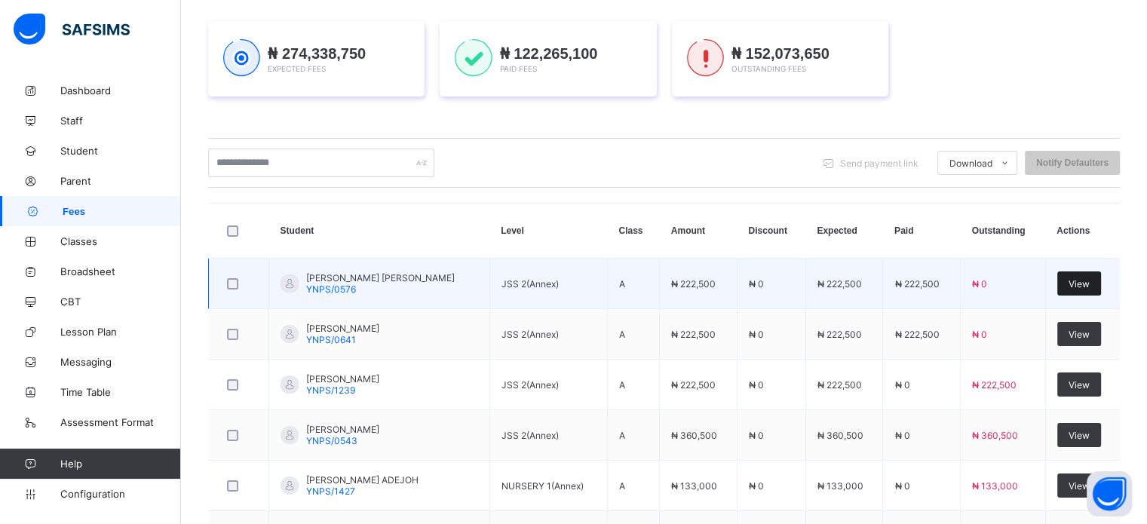
click at [1101, 277] on div "View" at bounding box center [1079, 283] width 44 height 24
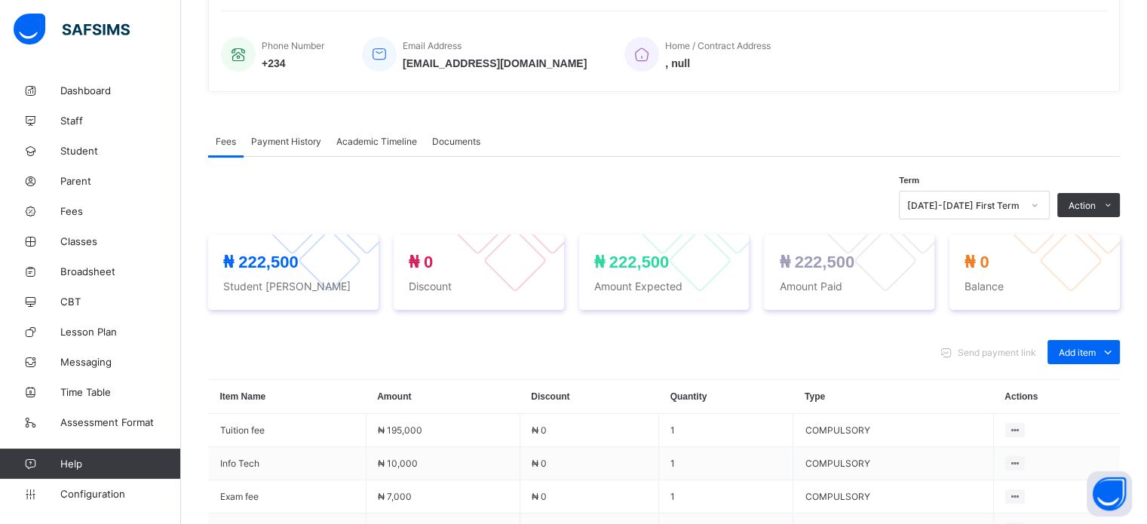
scroll to position [292, 0]
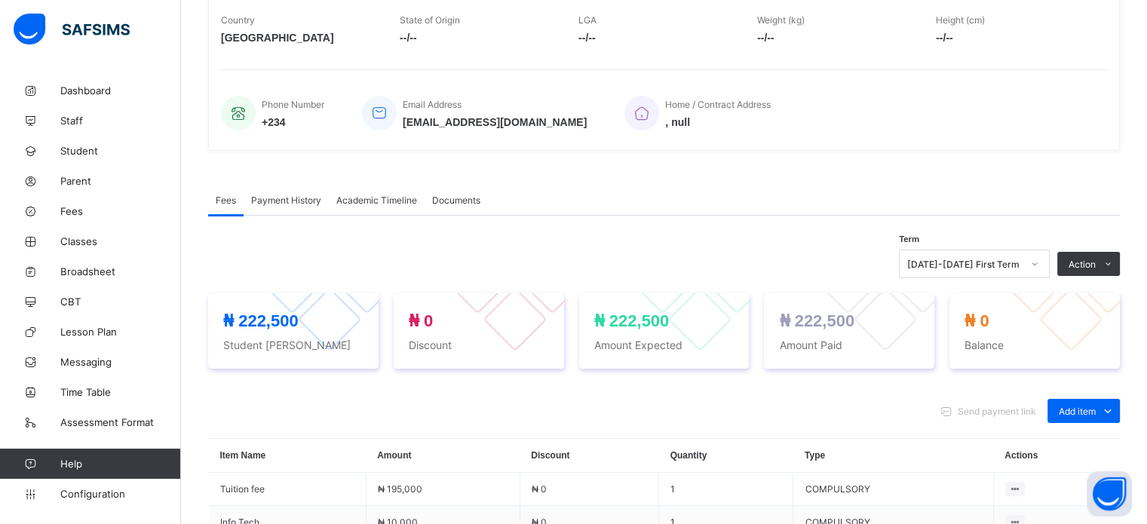
click at [303, 197] on span "Payment History" at bounding box center [286, 200] width 70 height 11
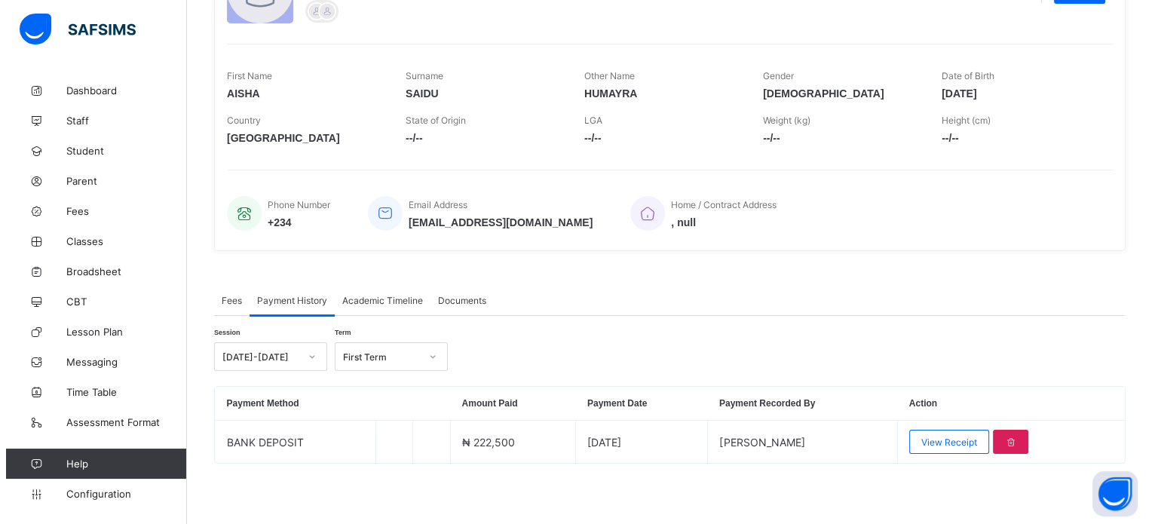
scroll to position [193, 0]
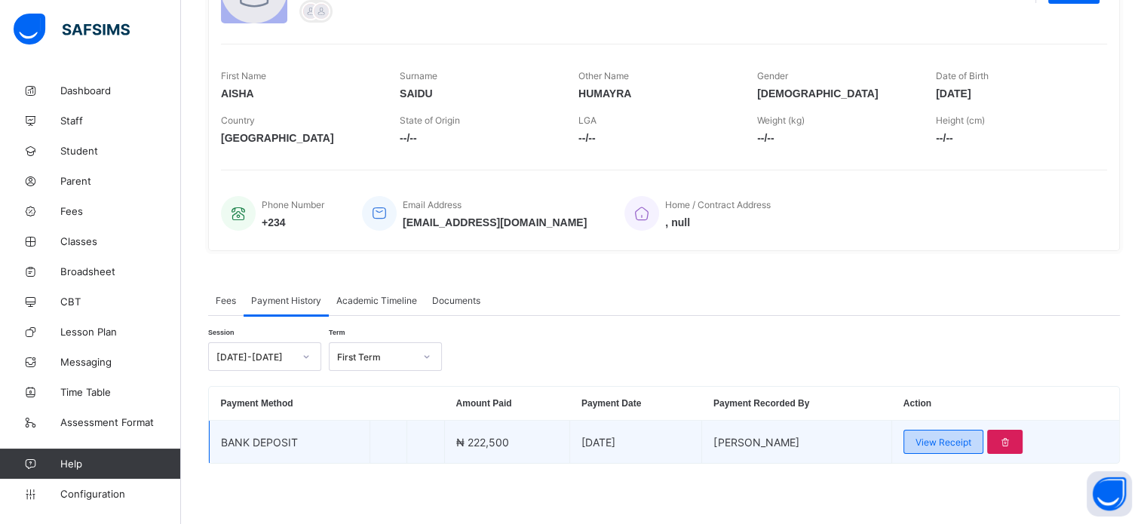
click at [969, 449] on div "View Receipt" at bounding box center [943, 442] width 80 height 24
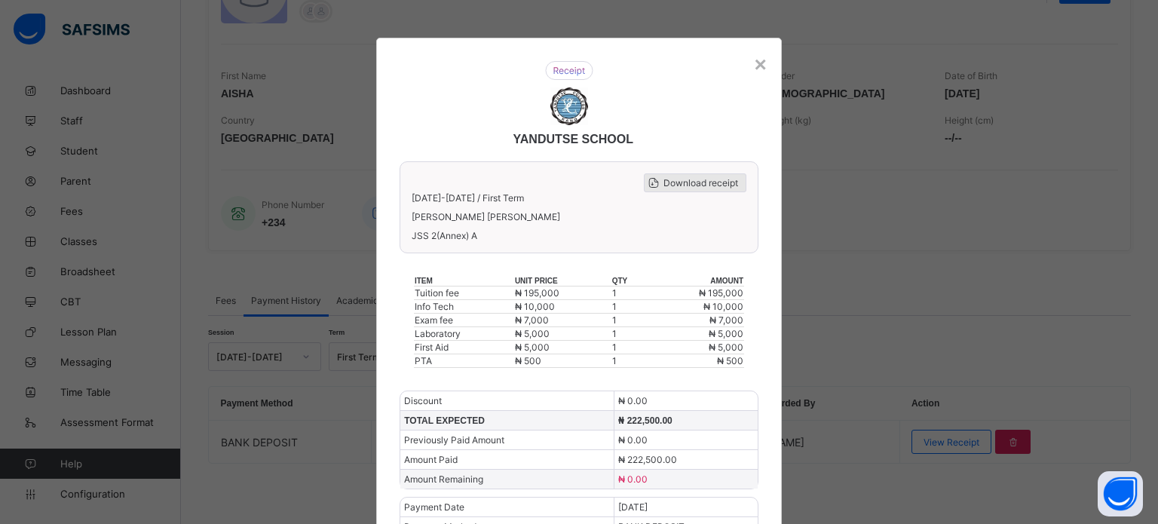
click at [706, 181] on span "Download receipt" at bounding box center [700, 182] width 75 height 11
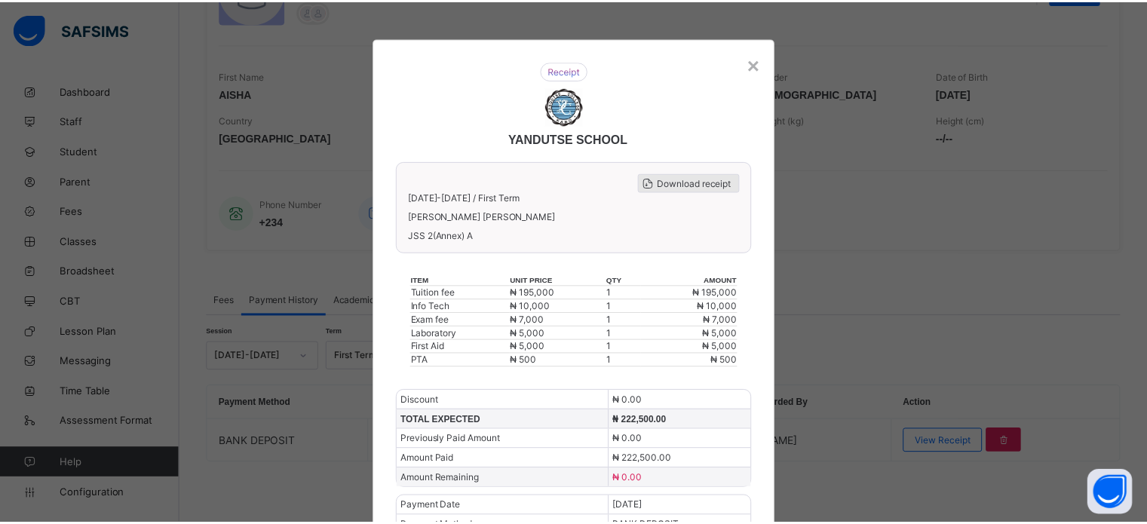
scroll to position [0, 0]
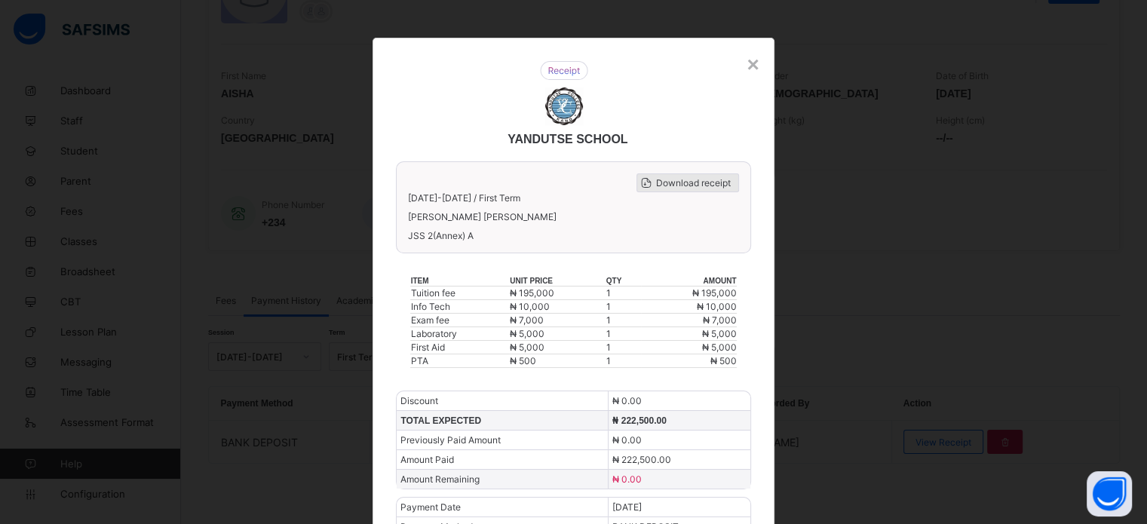
click at [688, 177] on span "Download receipt" at bounding box center [693, 182] width 75 height 11
click at [755, 57] on div "×" at bounding box center [752, 65] width 12 height 24
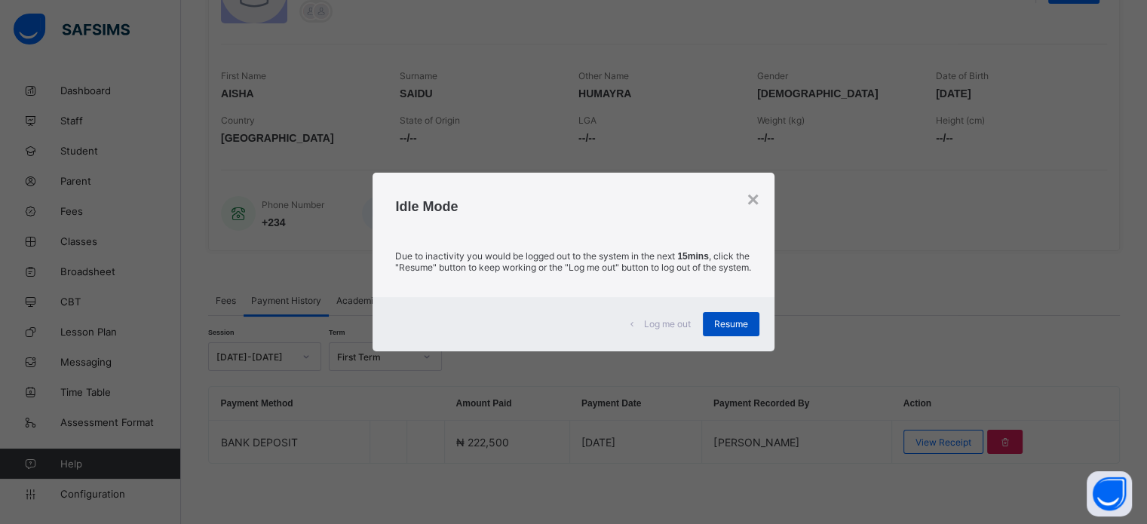
click at [743, 336] on div "Resume" at bounding box center [731, 324] width 57 height 24
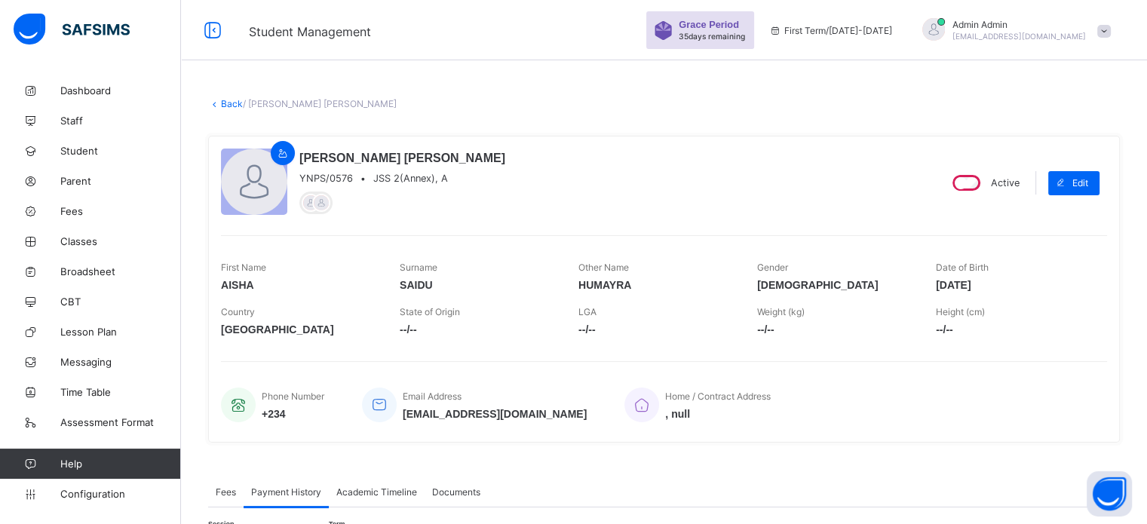
drag, startPoint x: 1154, startPoint y: 143, endPoint x: 820, endPoint y: 500, distance: 488.1
click at [820, 500] on div "Fees Payment History Academic Timeline Documents" at bounding box center [664, 491] width 912 height 31
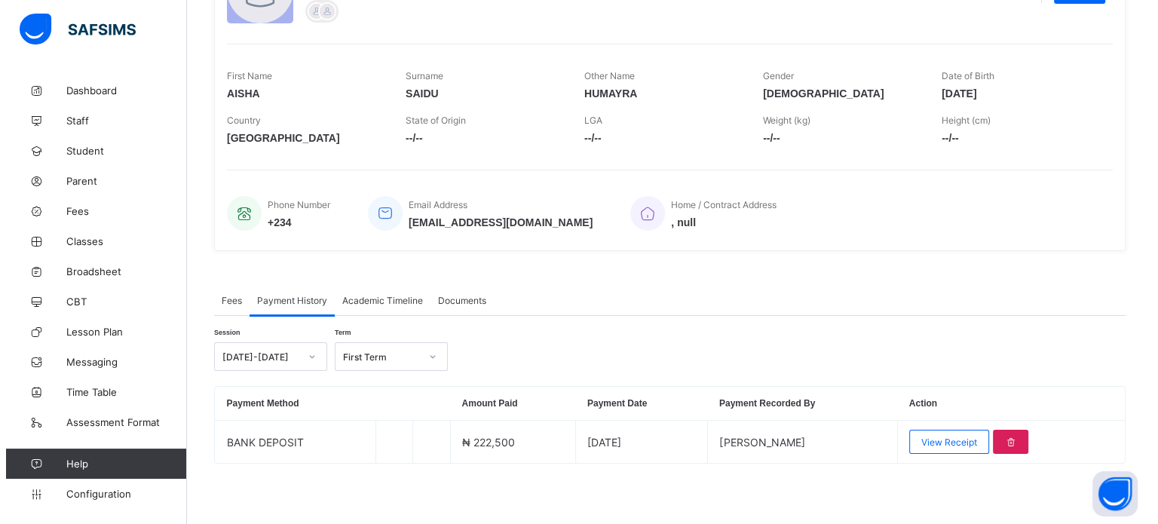
scroll to position [193, 0]
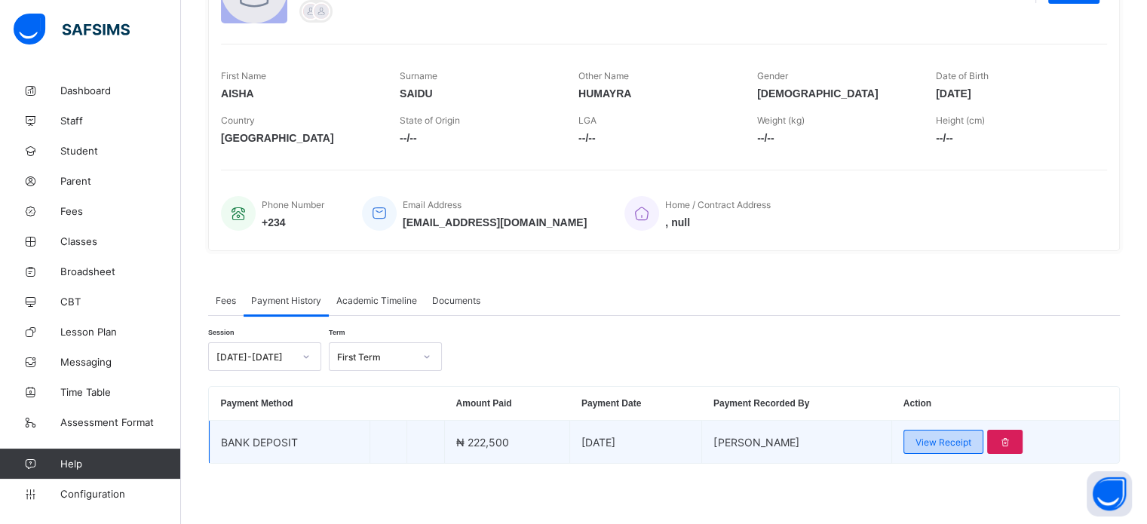
click at [952, 446] on span "View Receipt" at bounding box center [943, 442] width 56 height 11
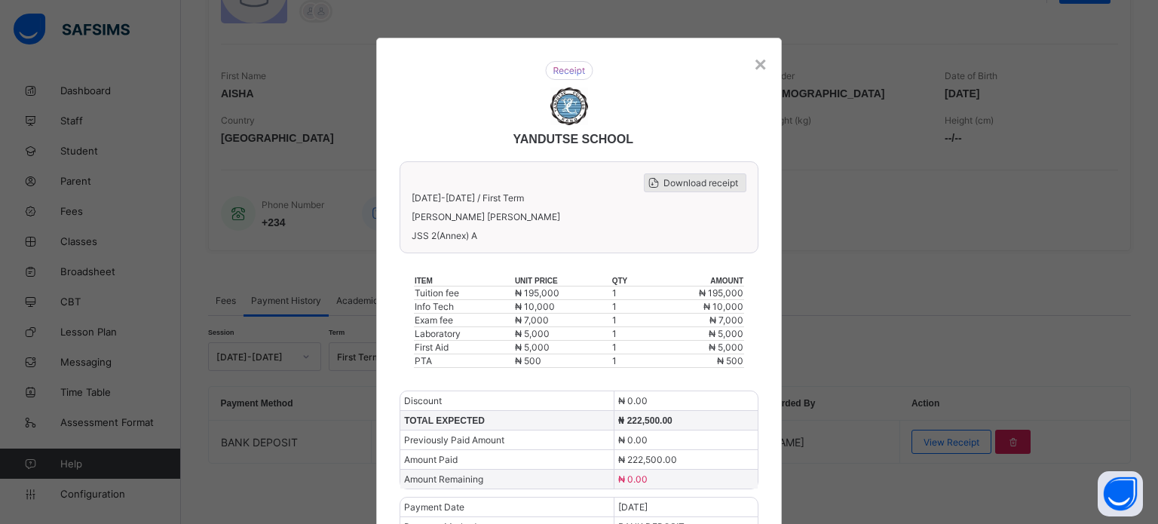
click at [680, 186] on span "Download receipt" at bounding box center [700, 182] width 75 height 11
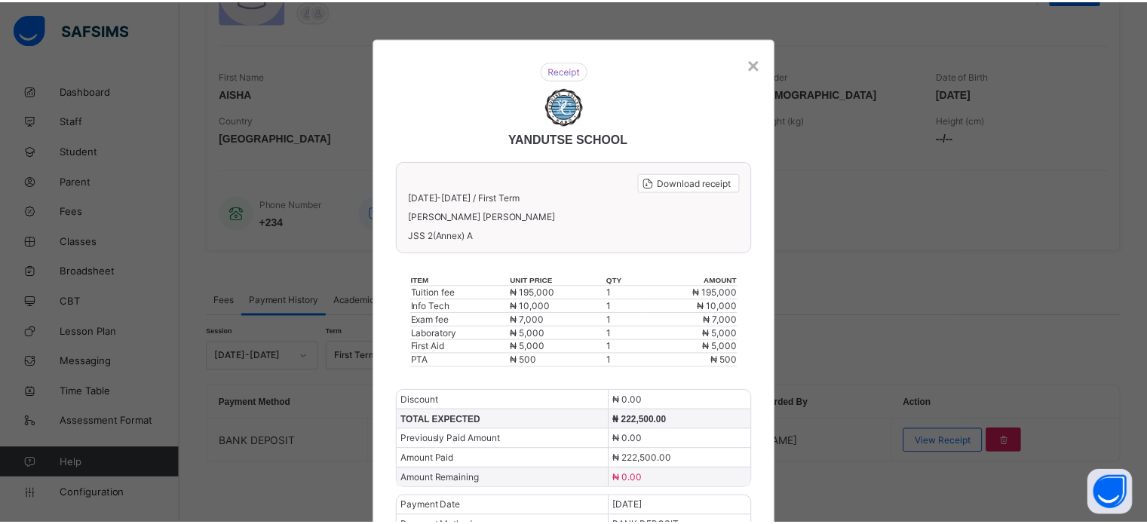
scroll to position [0, 0]
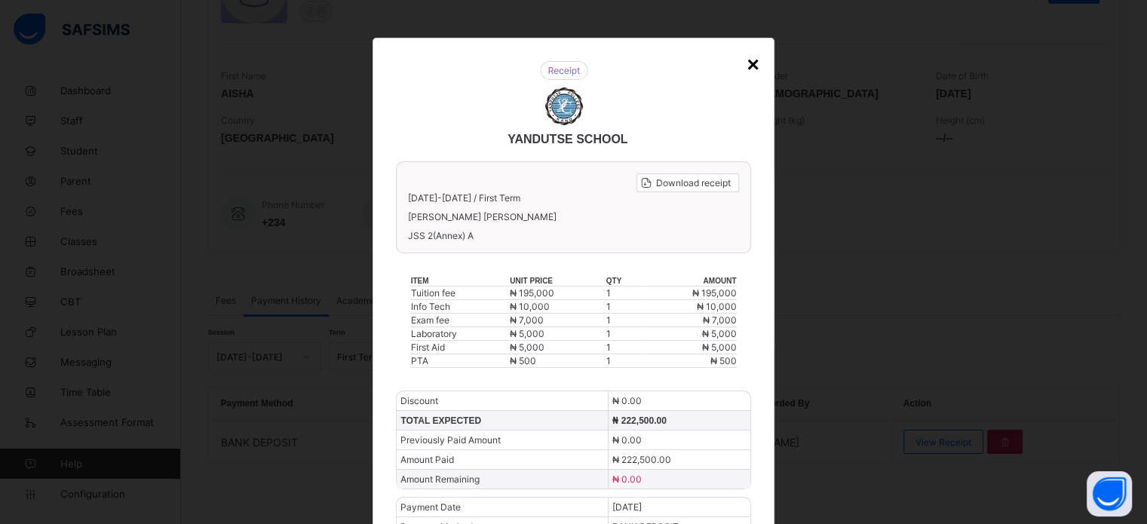
click at [751, 63] on div "×" at bounding box center [752, 65] width 12 height 24
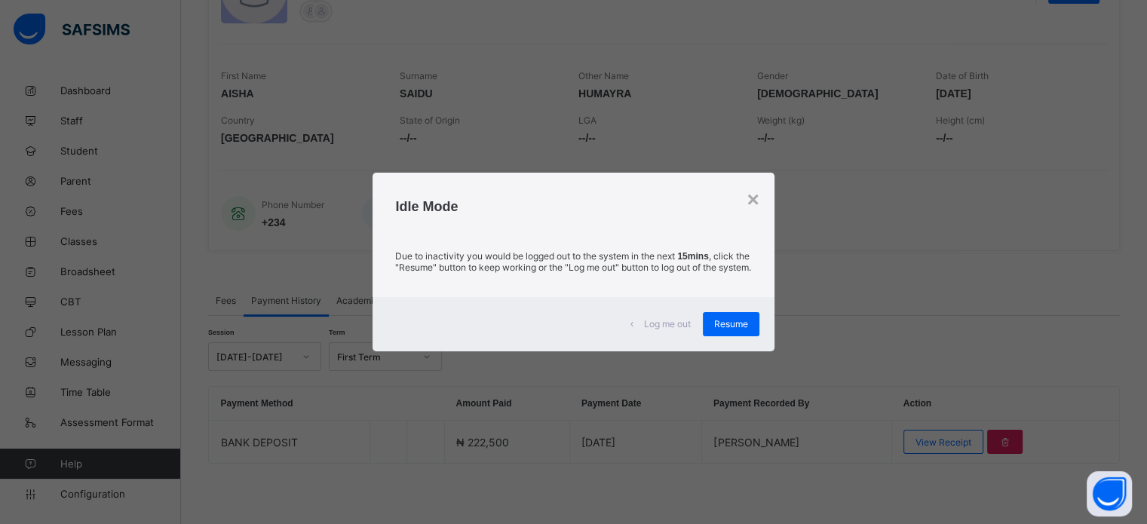
drag, startPoint x: 729, startPoint y: 339, endPoint x: 728, endPoint y: 349, distance: 10.7
click at [730, 336] on div "Resume" at bounding box center [731, 324] width 57 height 24
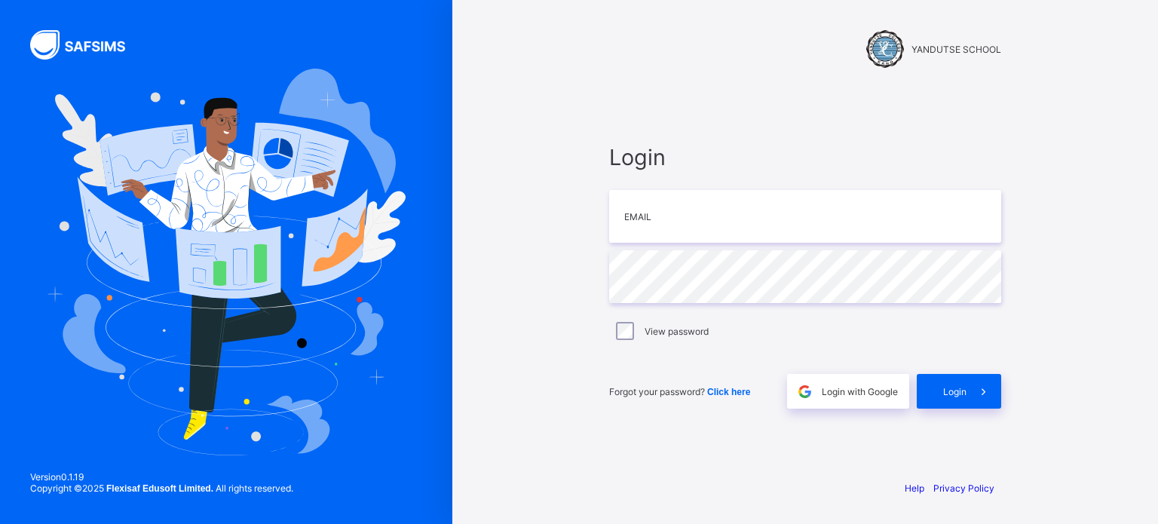
type input "**********"
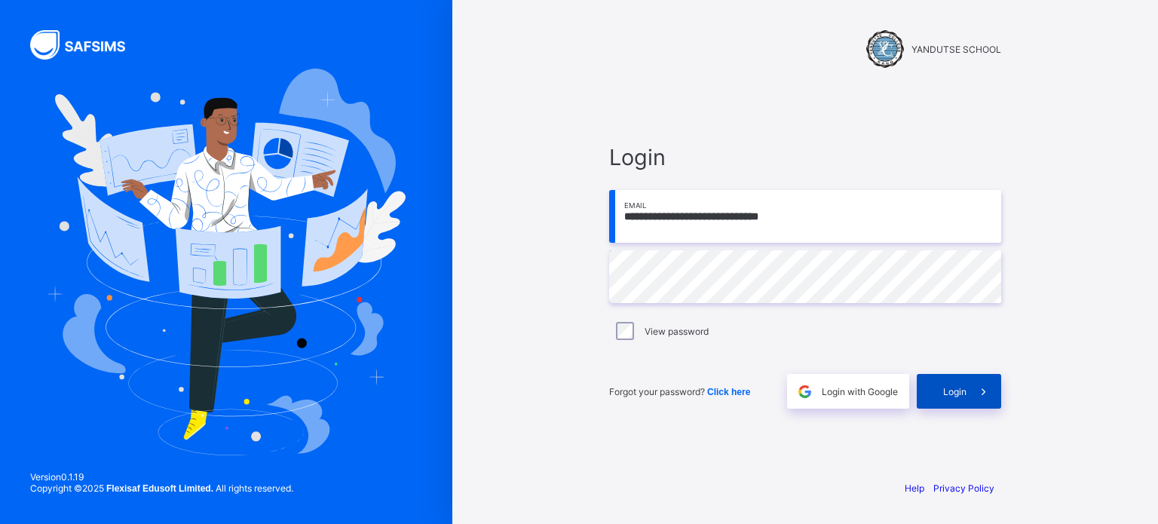
click at [972, 400] on span at bounding box center [984, 391] width 35 height 35
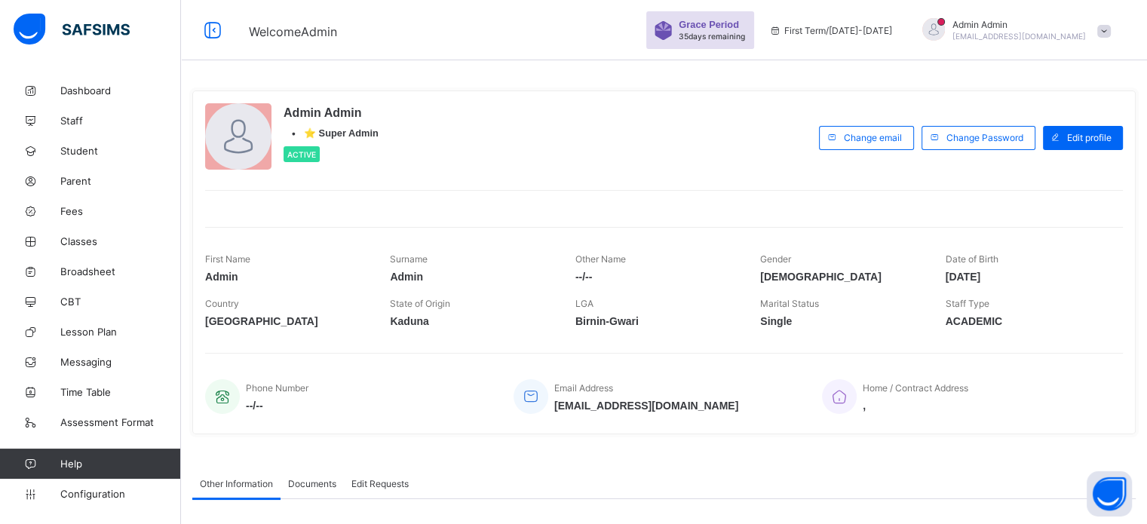
click at [859, 228] on div "First Name Admin Surname Admin Other Name --/-- Gender Male Date of Birth 2025-…" at bounding box center [664, 281] width 918 height 108
click at [81, 213] on span "Fees" at bounding box center [120, 211] width 121 height 12
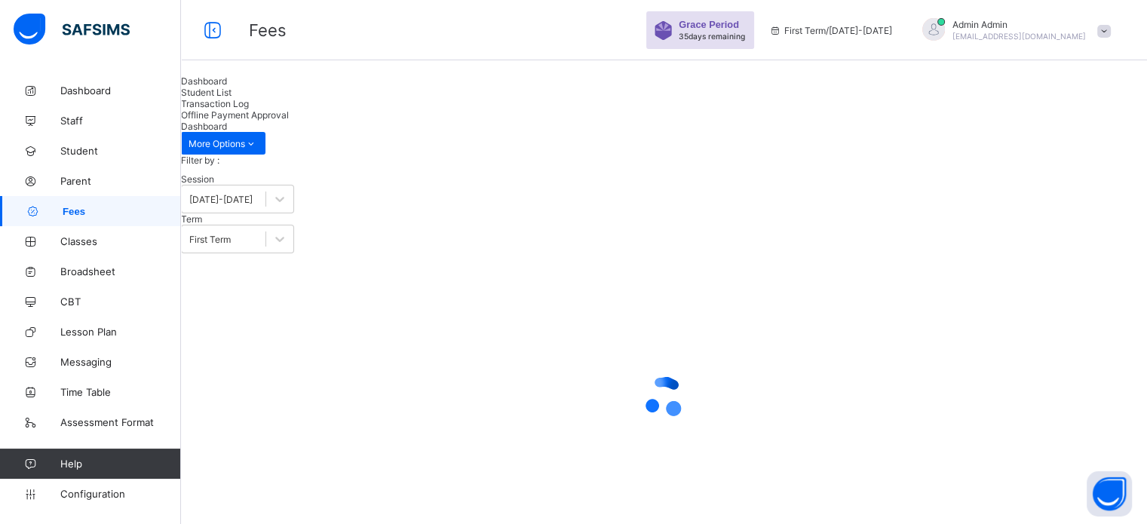
click at [231, 98] on span "Student List" at bounding box center [206, 92] width 51 height 11
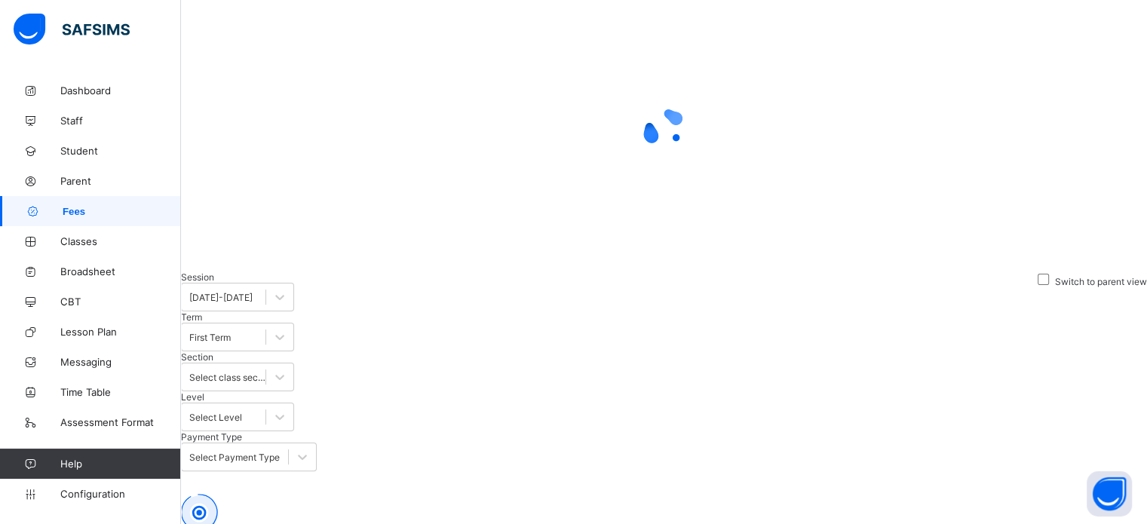
scroll to position [302, 0]
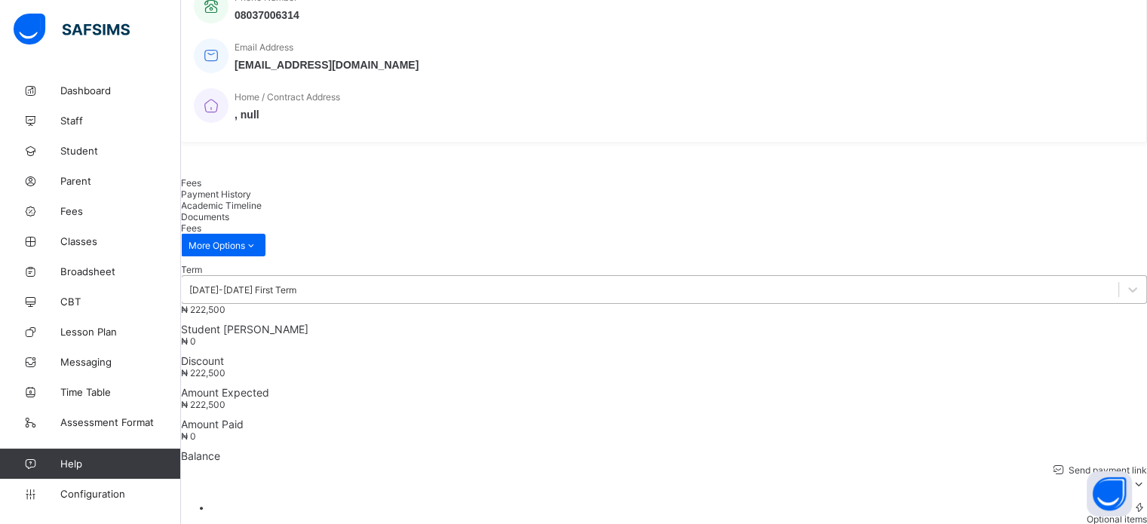
scroll to position [302, 0]
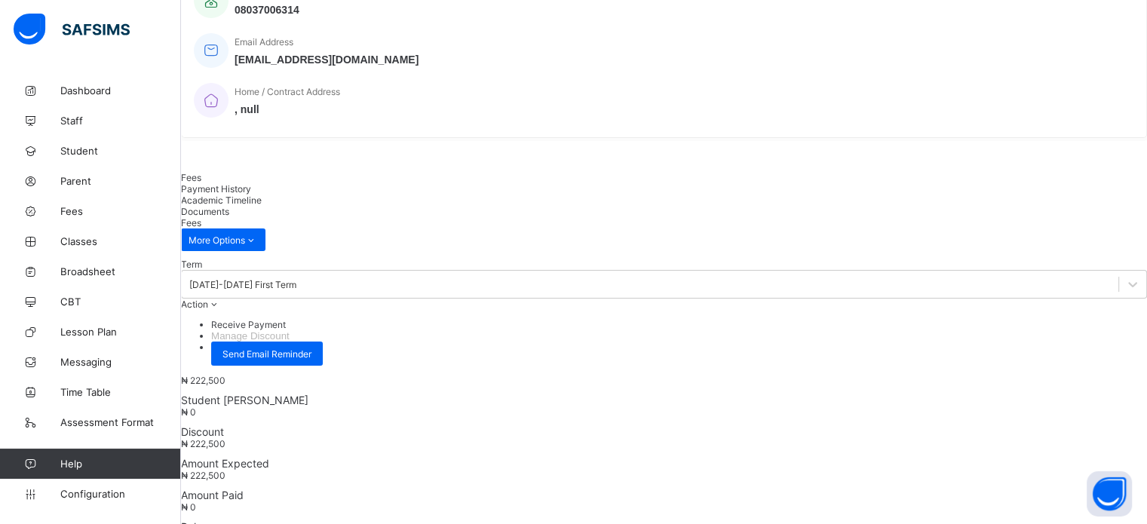
click at [251, 193] on span "Payment History" at bounding box center [216, 188] width 70 height 11
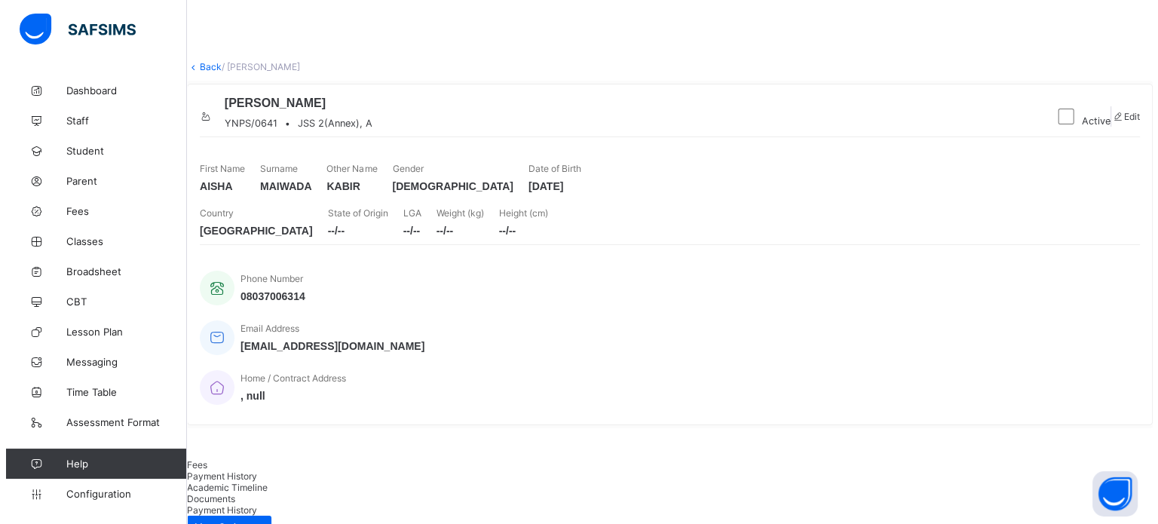
scroll to position [4, 0]
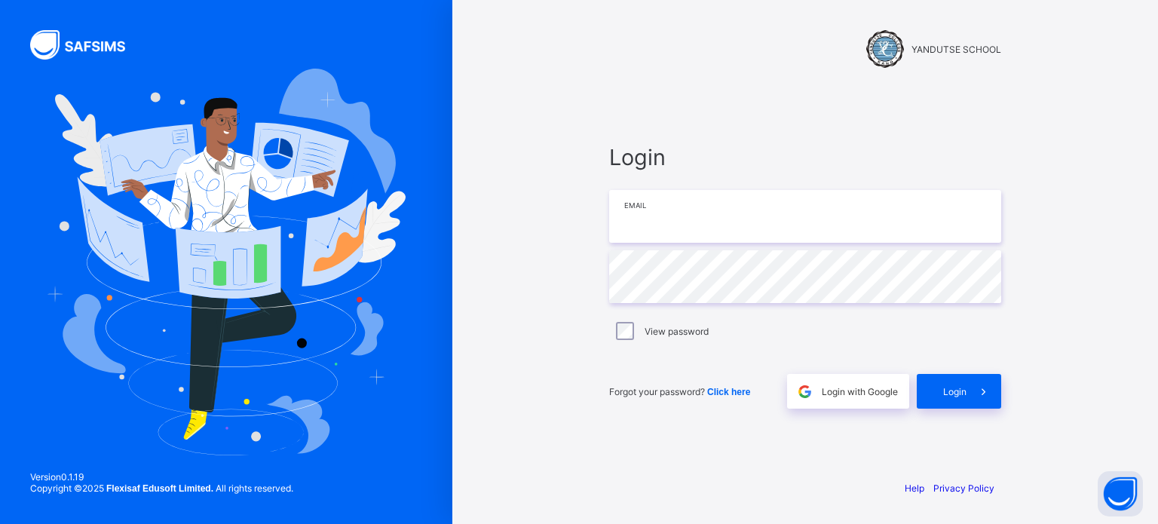
click at [633, 225] on input "email" at bounding box center [805, 216] width 392 height 53
type input "**********"
click at [950, 391] on span "Login" at bounding box center [954, 391] width 23 height 11
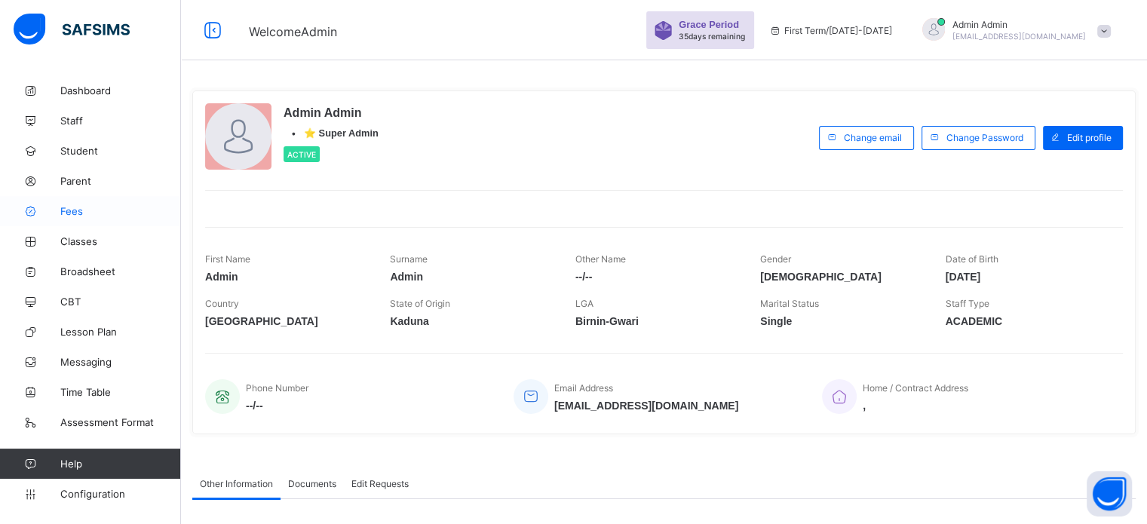
click at [89, 212] on span "Fees" at bounding box center [120, 211] width 121 height 12
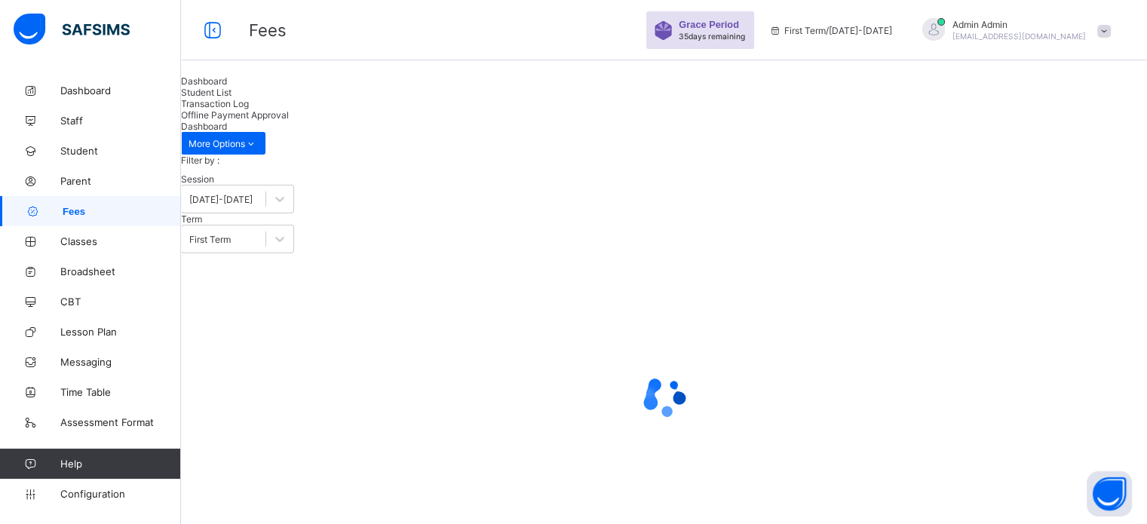
click at [231, 98] on span "Student List" at bounding box center [206, 92] width 51 height 11
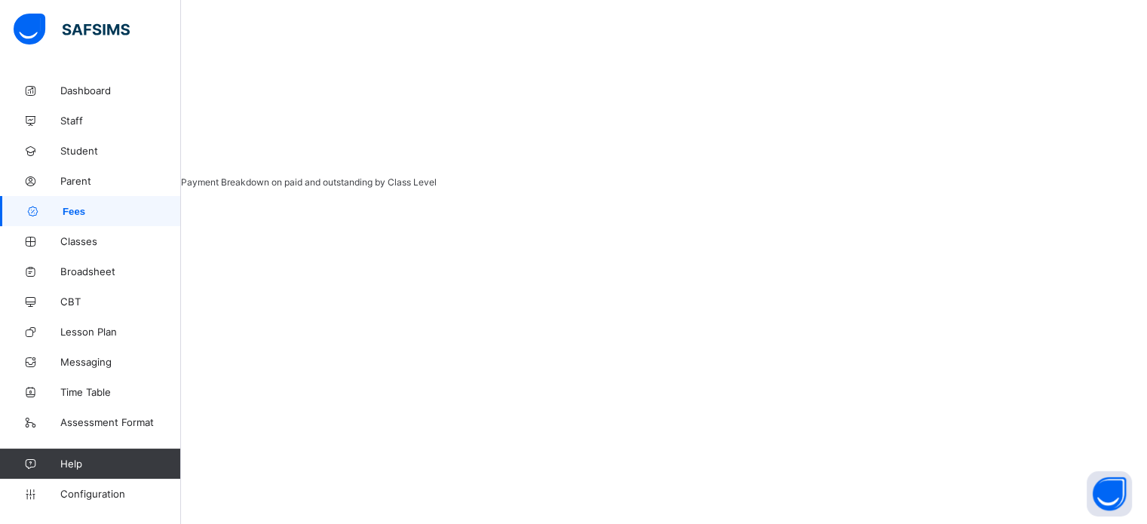
scroll to position [271, 0]
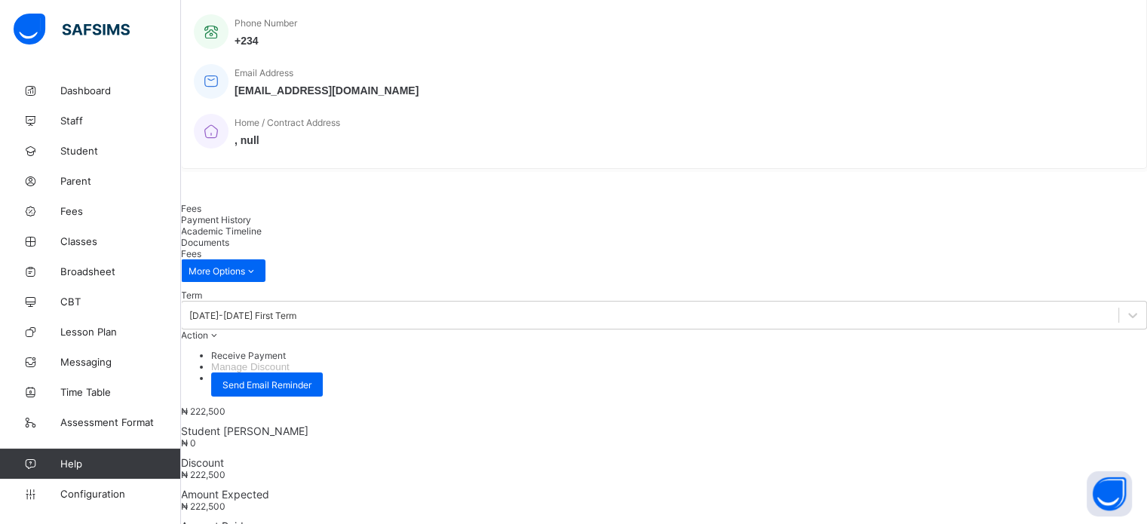
click at [251, 225] on span "Payment History" at bounding box center [216, 219] width 70 height 11
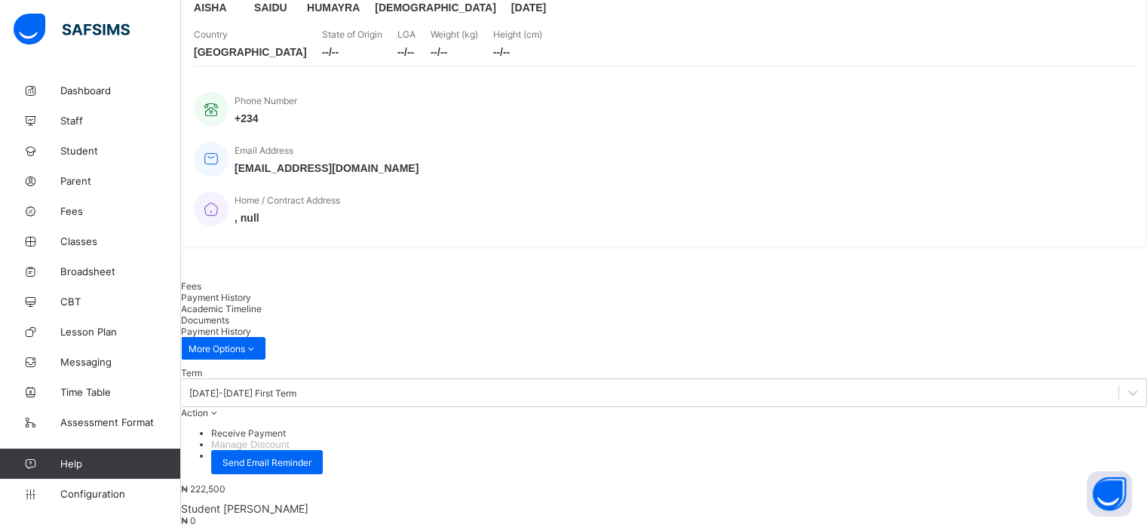
click at [251, 301] on span "Payment History" at bounding box center [216, 297] width 70 height 11
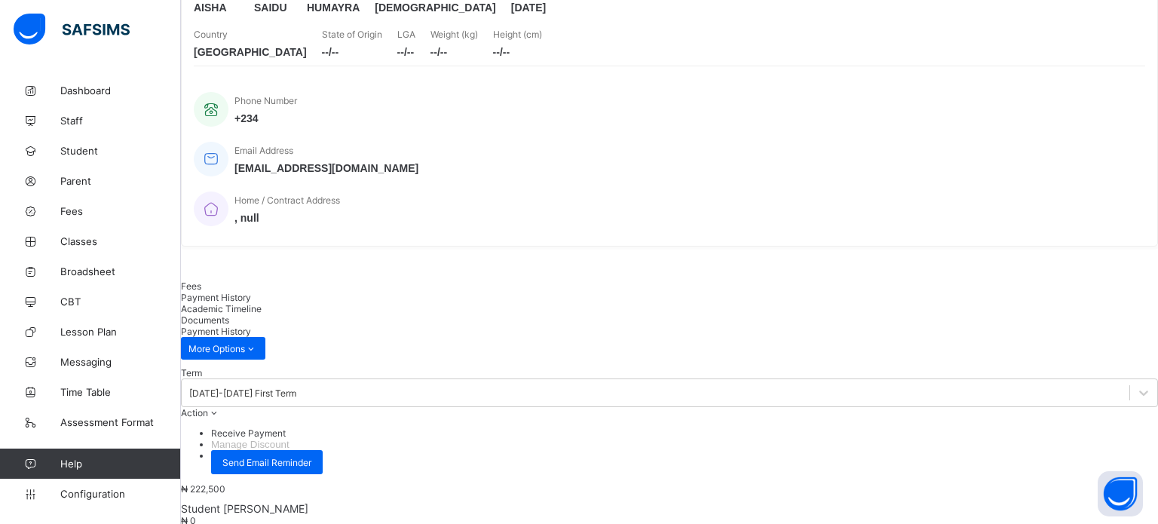
scroll to position [79, 0]
